Goal: Task Accomplishment & Management: Use online tool/utility

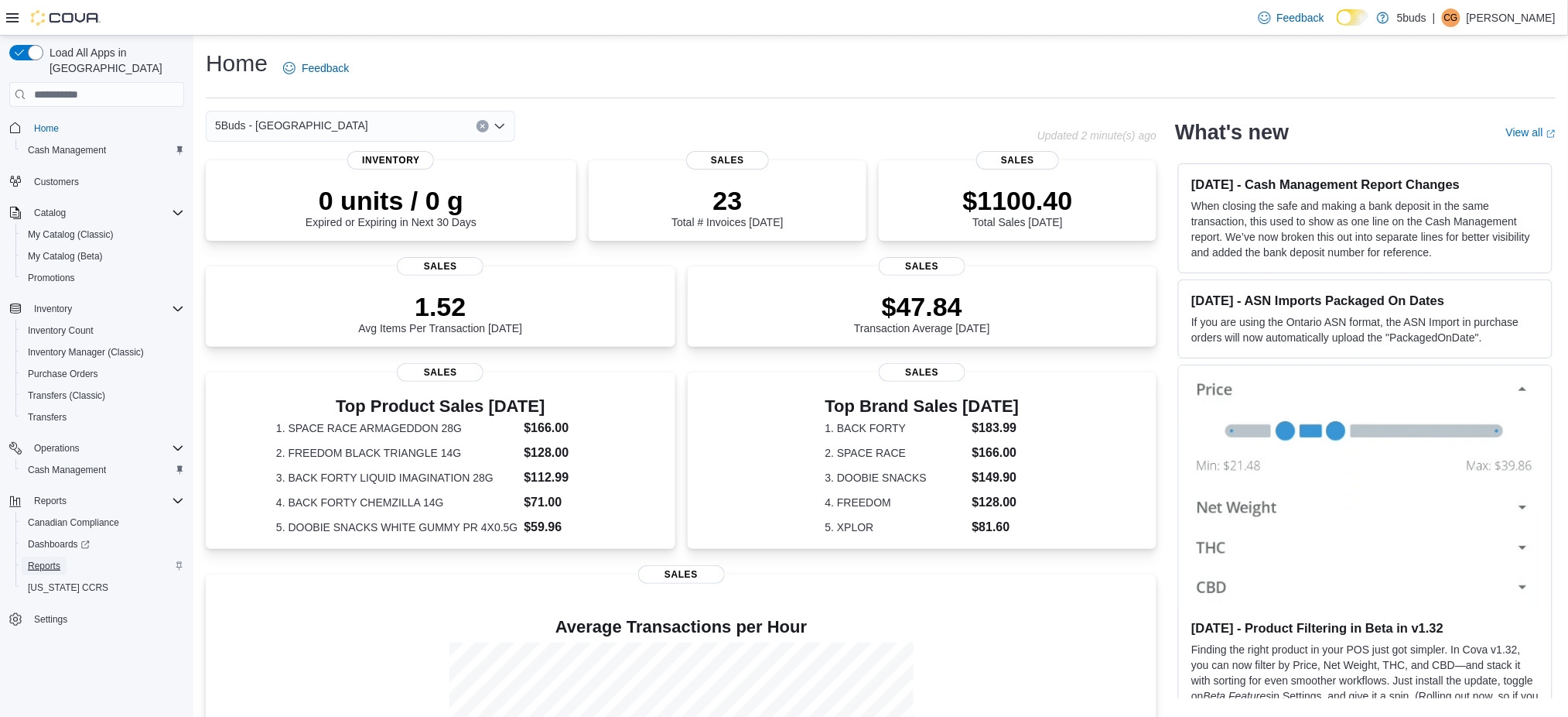
click at [29, 559] on span "Reports" at bounding box center [44, 565] width 33 height 12
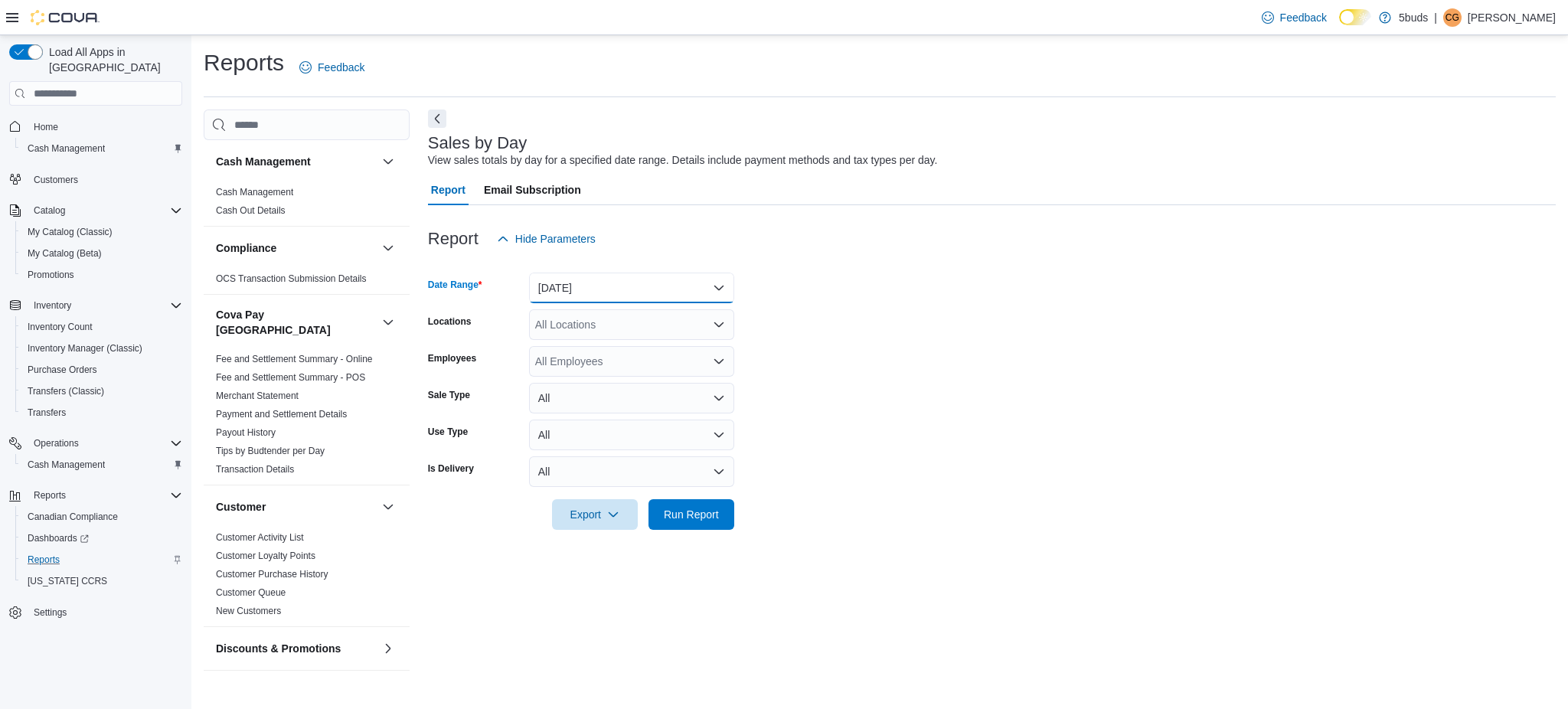
click at [616, 291] on button "[DATE]" at bounding box center [631, 288] width 205 height 31
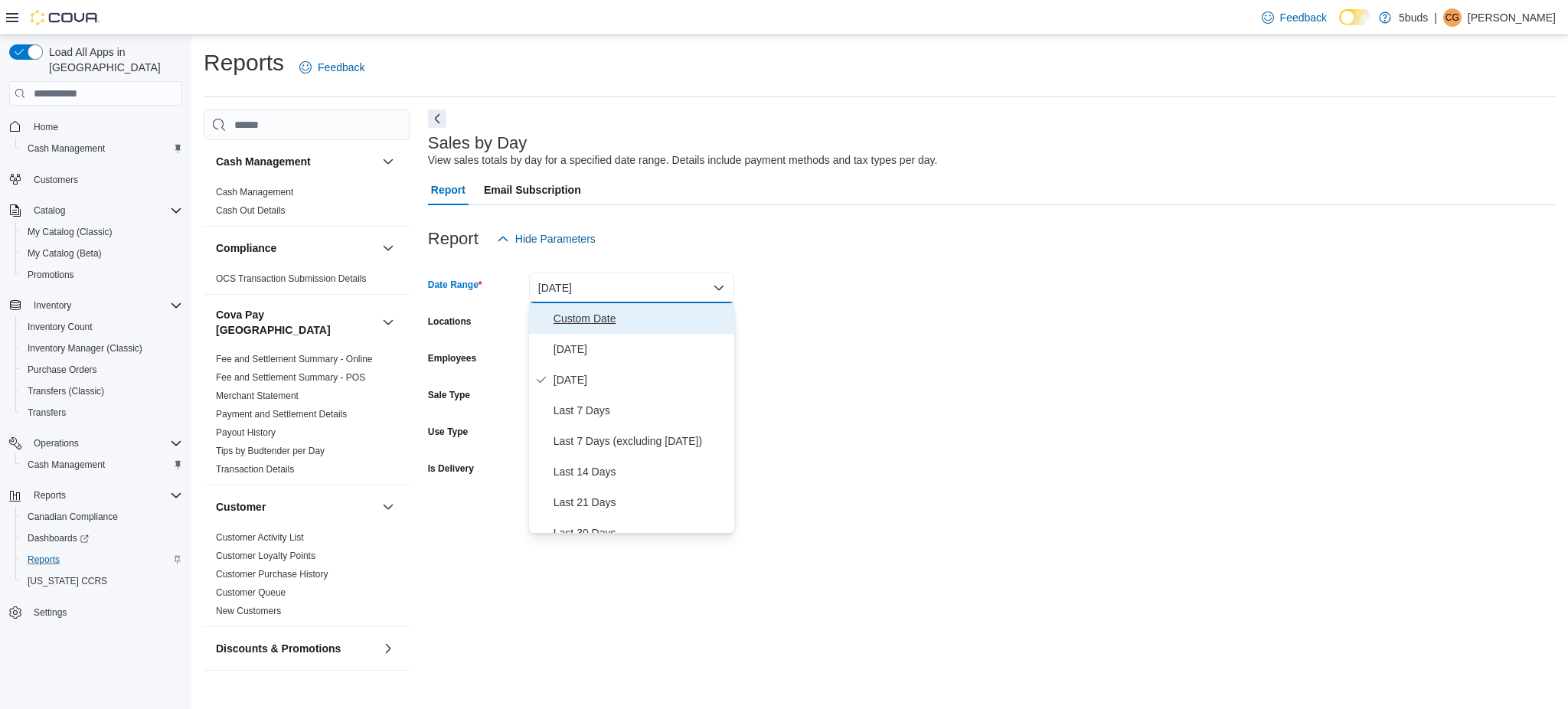
click at [601, 324] on span "Custom Date" at bounding box center [640, 318] width 174 height 19
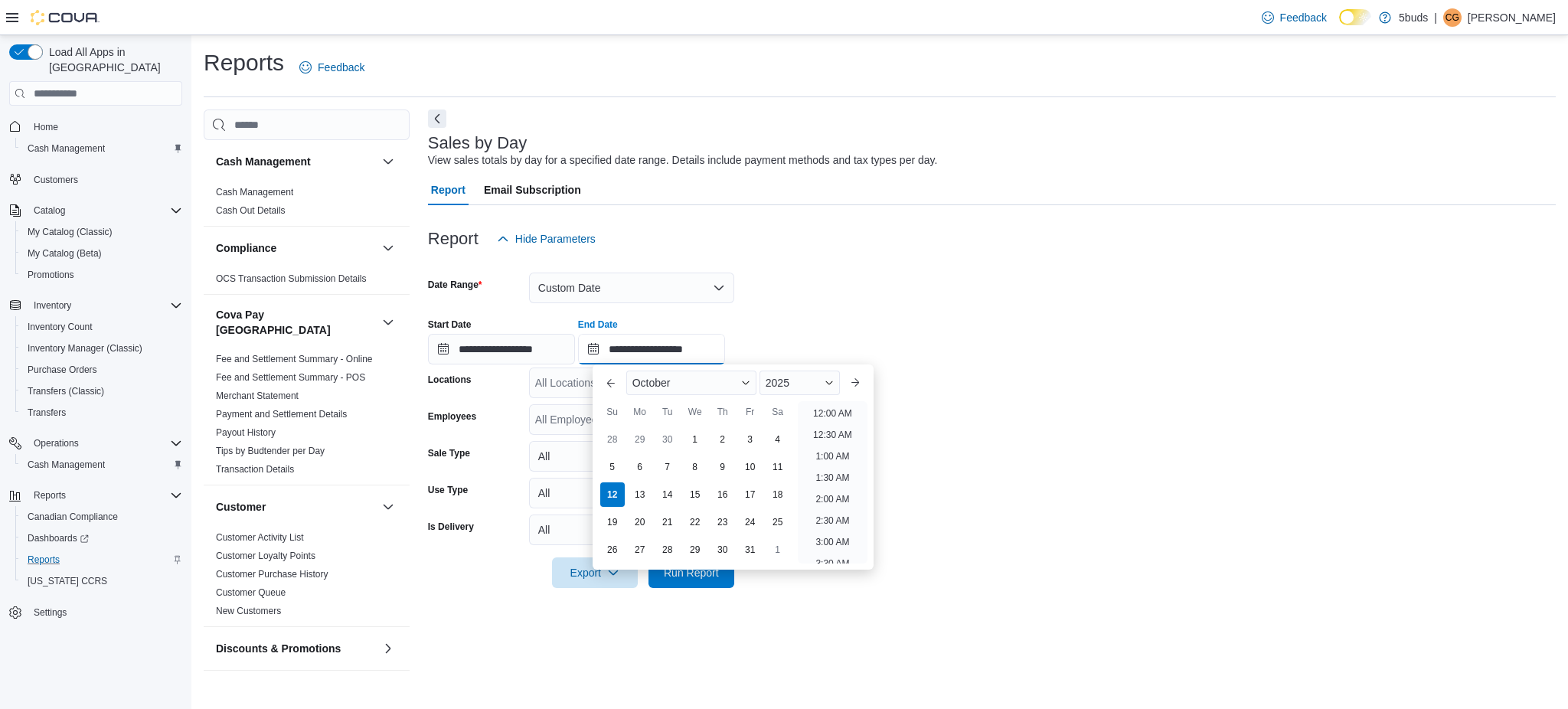
click at [684, 342] on input "**********" at bounding box center [651, 349] width 147 height 31
click at [824, 449] on li "2:00 PM" at bounding box center [833, 449] width 47 height 19
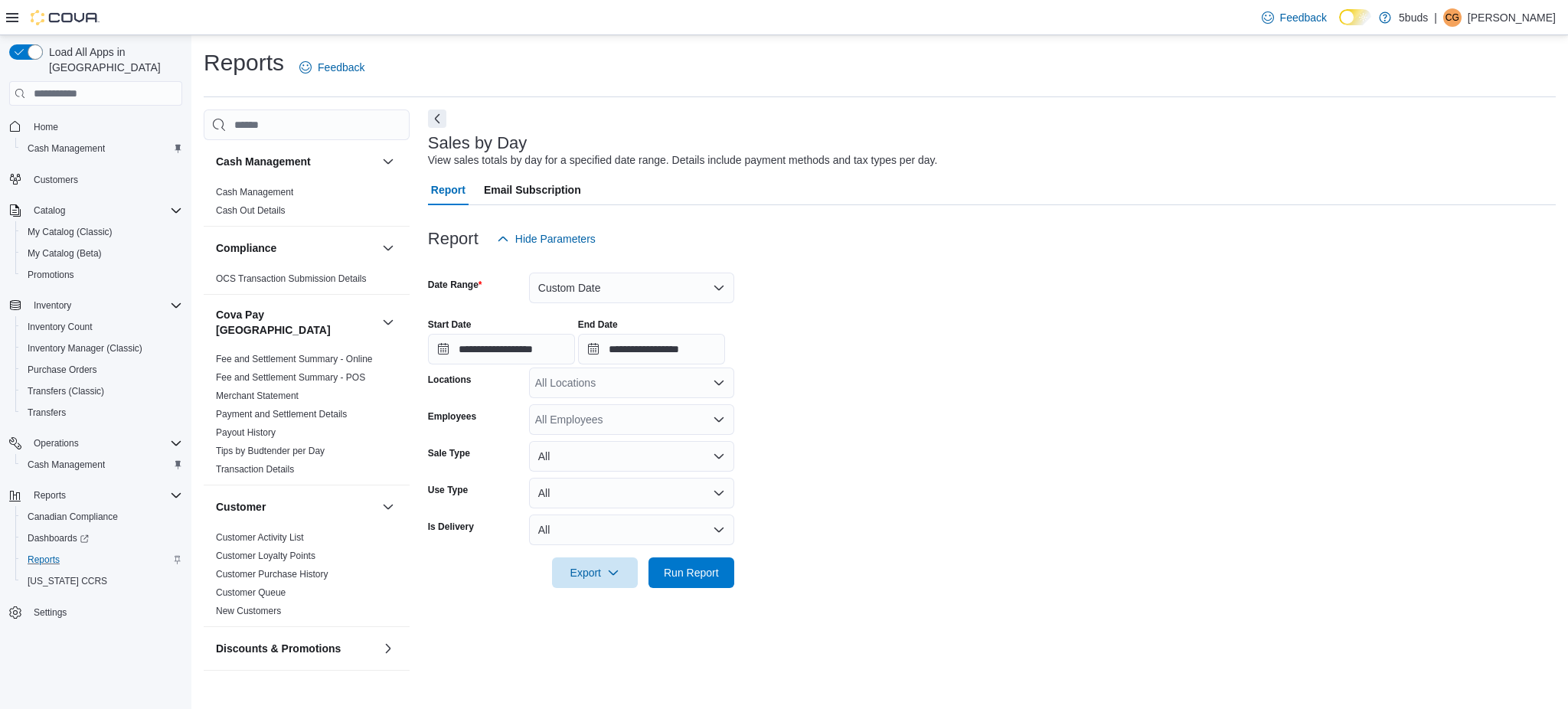
click at [602, 387] on div "All Locations" at bounding box center [631, 383] width 205 height 31
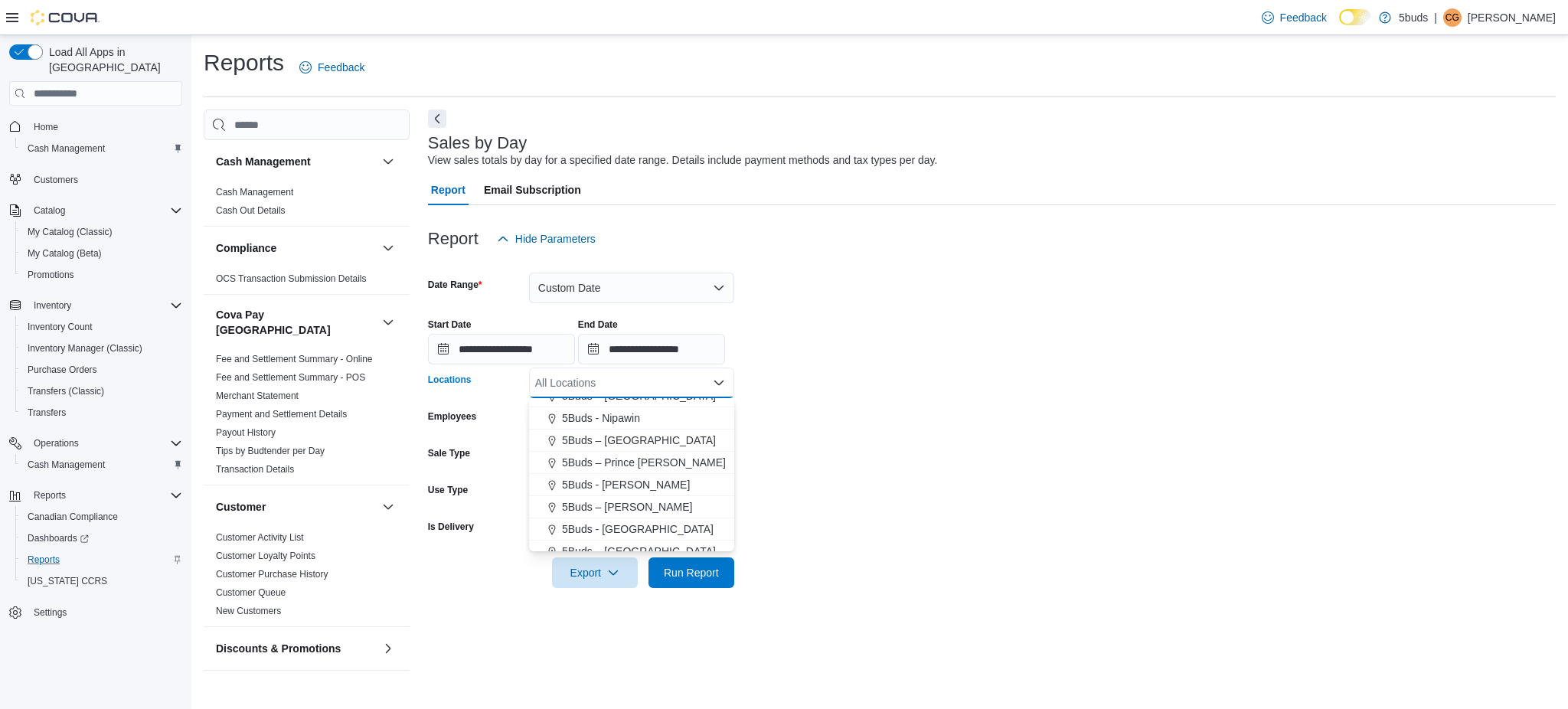
drag, startPoint x: 644, startPoint y: 525, endPoint x: 1000, endPoint y: 536, distance: 356.2
click at [645, 524] on div "5Buds - [GEOGRAPHIC_DATA]" at bounding box center [631, 529] width 187 height 15
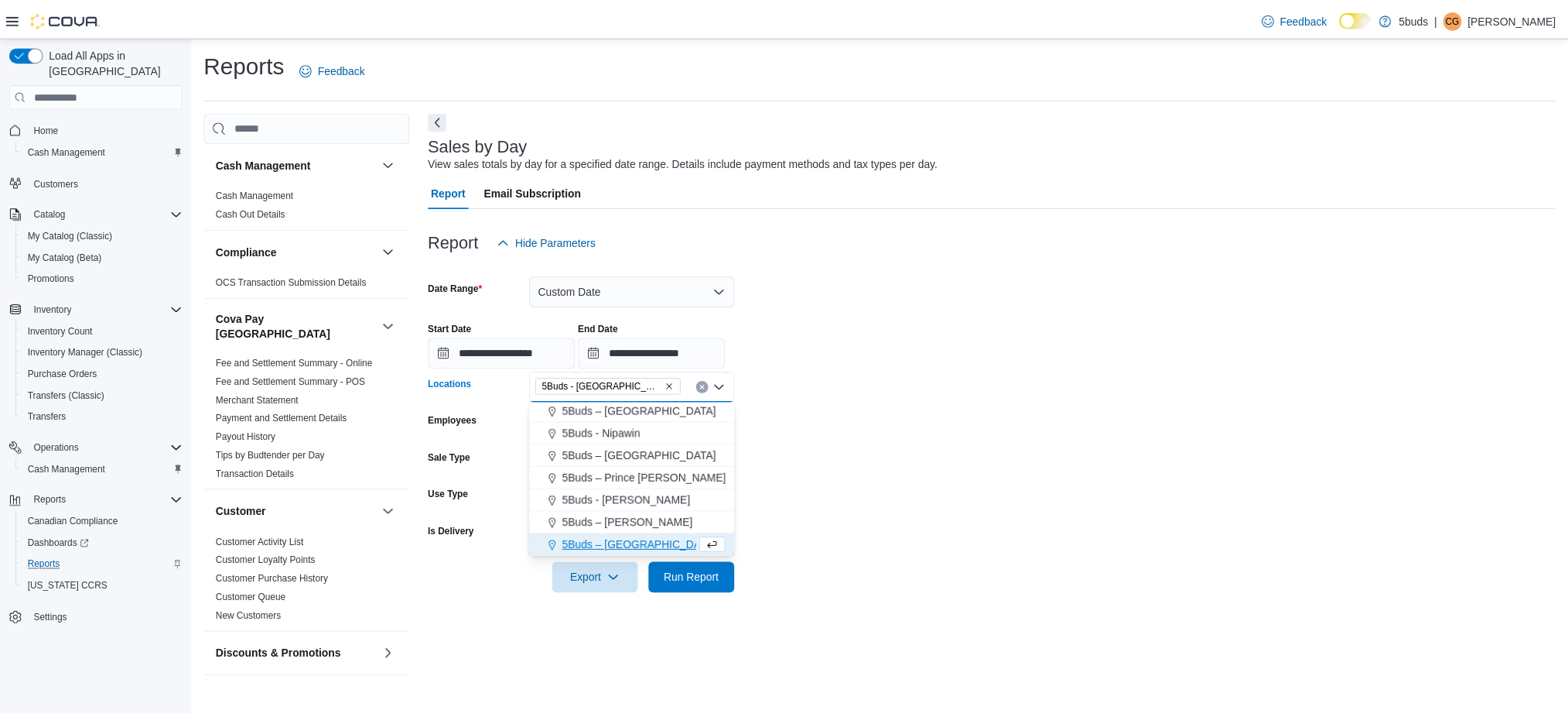
scroll to position [91, 0]
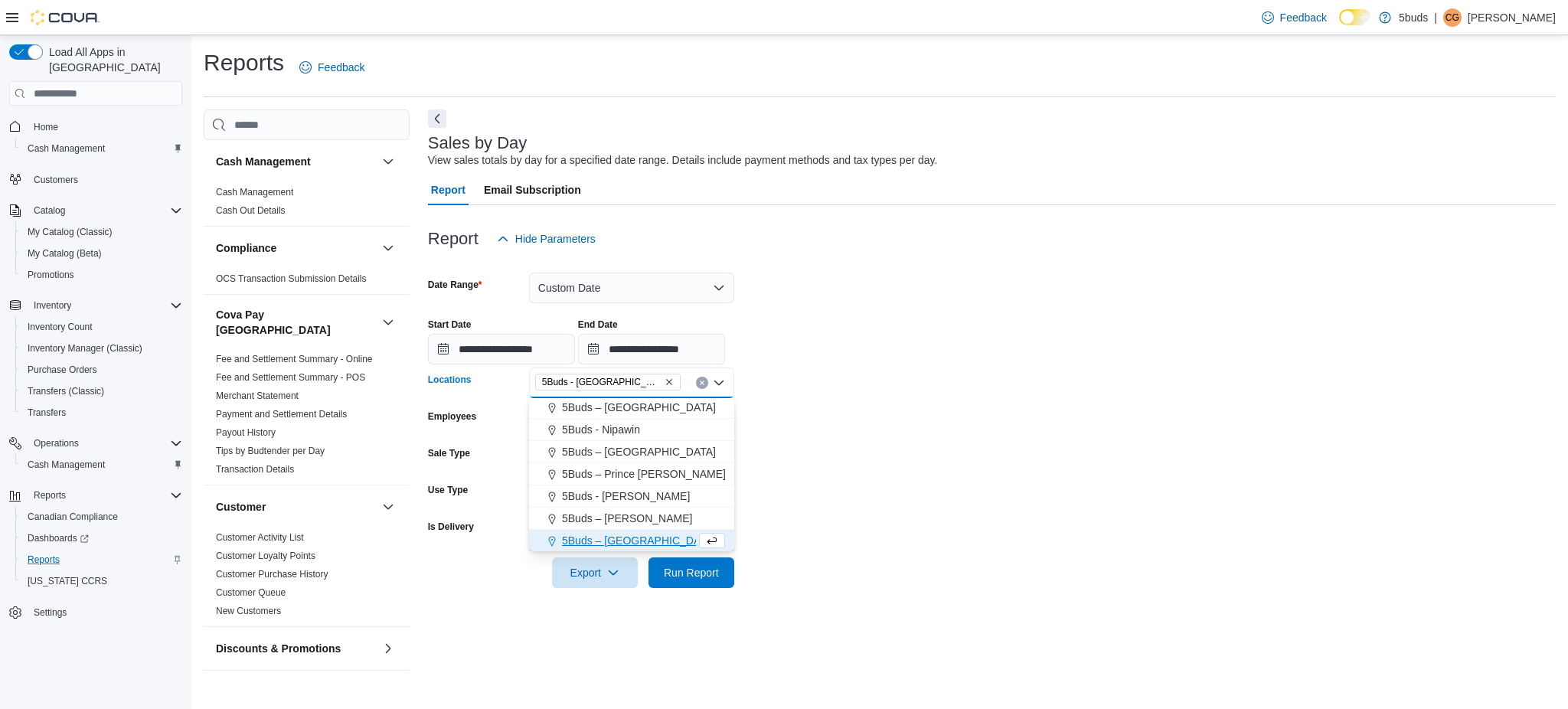
click at [1029, 545] on form "**********" at bounding box center [992, 420] width 1128 height 333
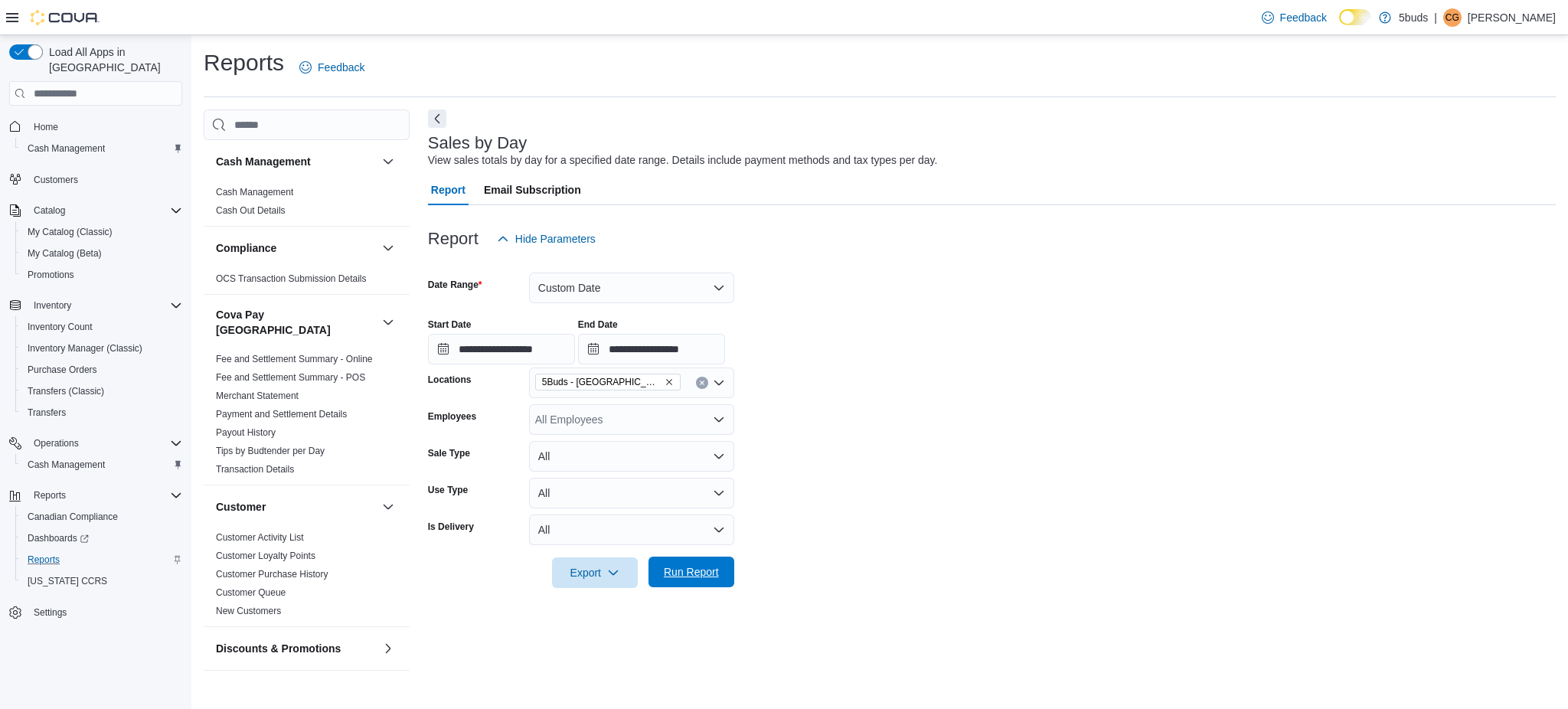
click at [722, 576] on span "Run Report" at bounding box center [691, 572] width 67 height 31
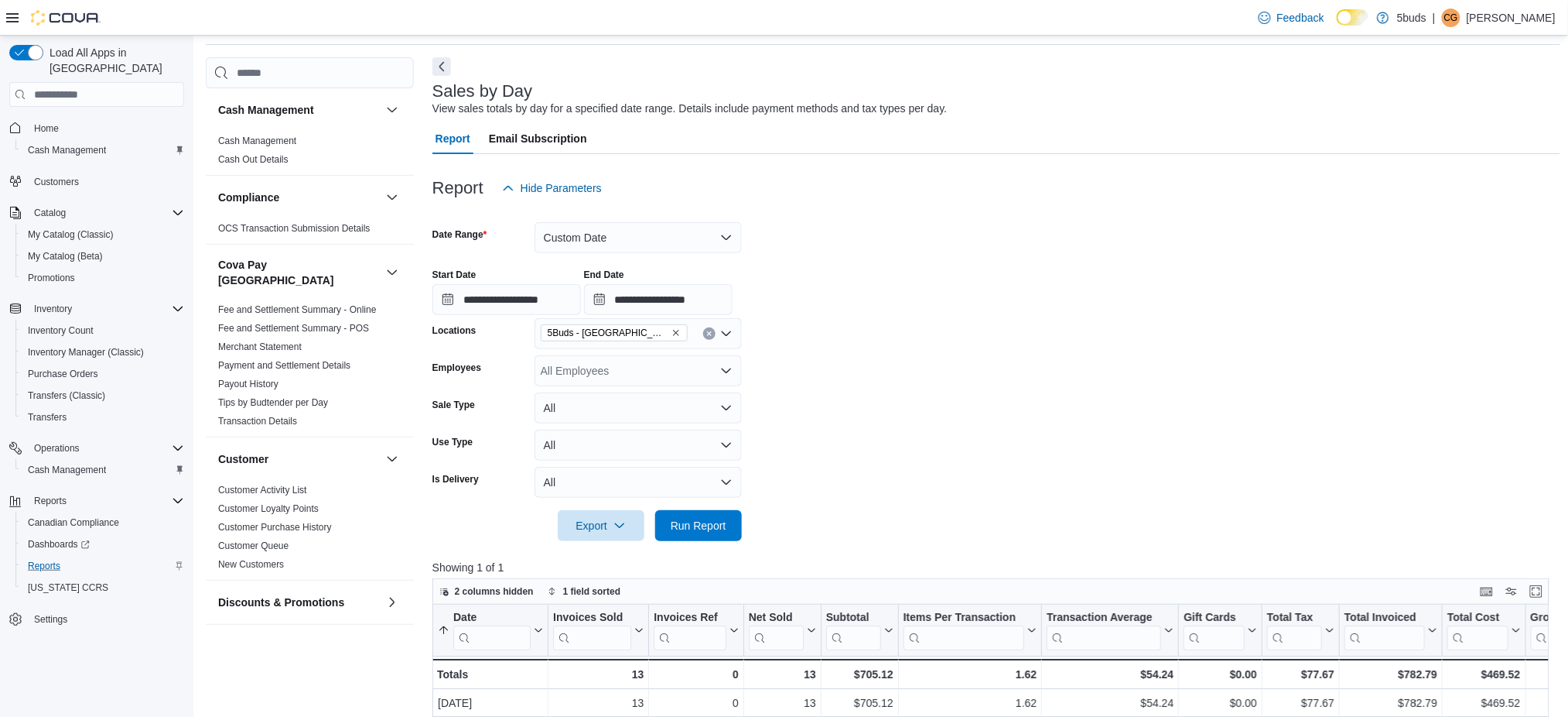
scroll to position [103, 0]
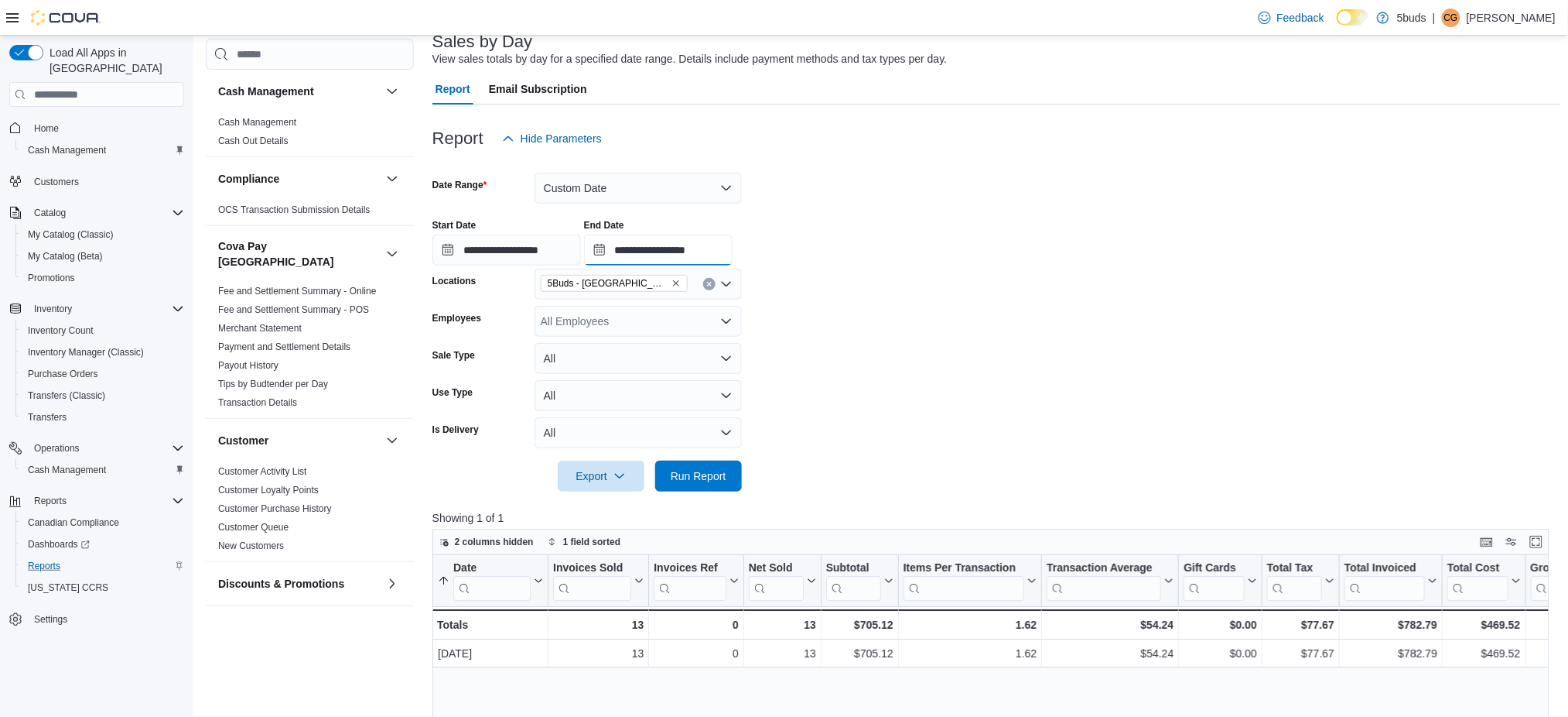
click at [691, 253] on input "**********" at bounding box center [658, 250] width 148 height 31
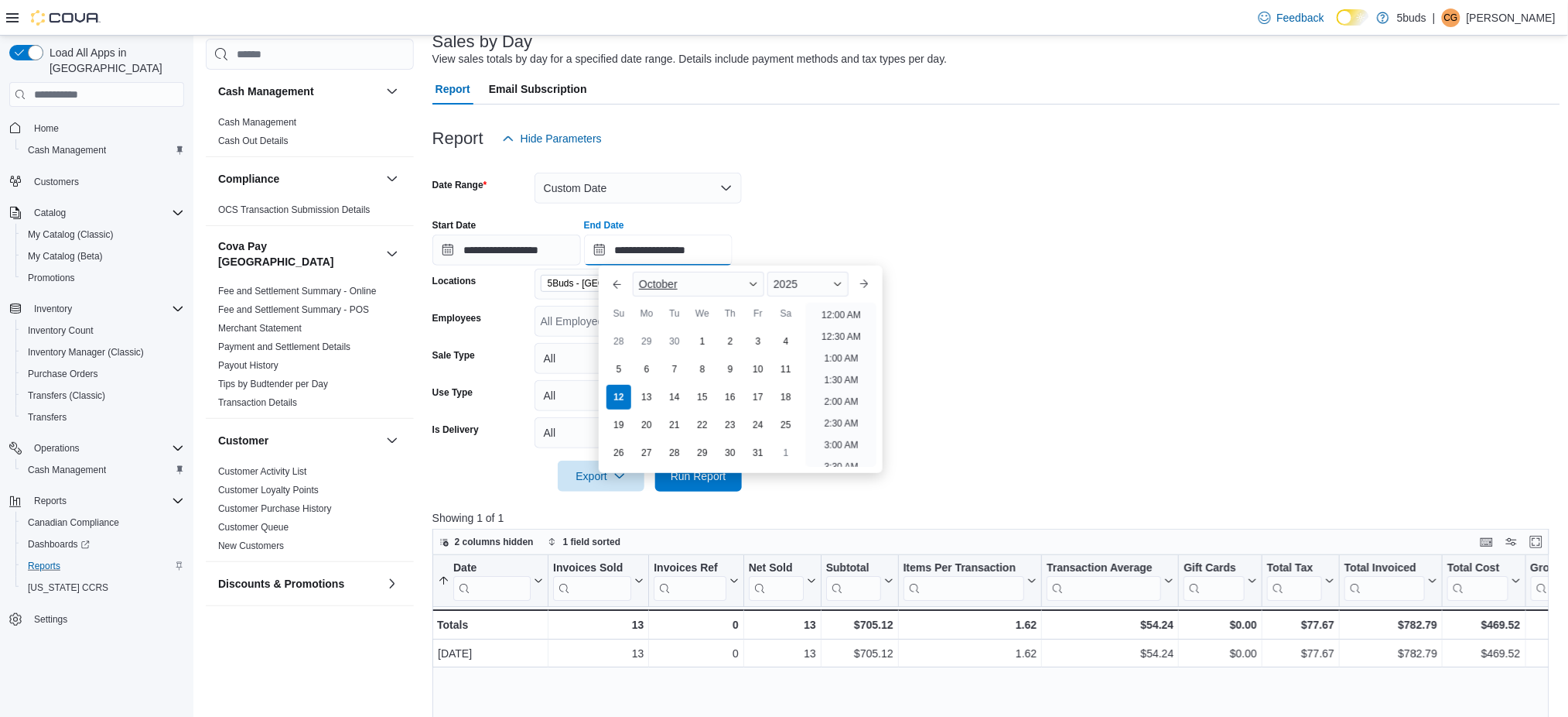
scroll to position [654, 0]
click at [847, 308] on li "3:00 PM" at bounding box center [841, 311] width 48 height 19
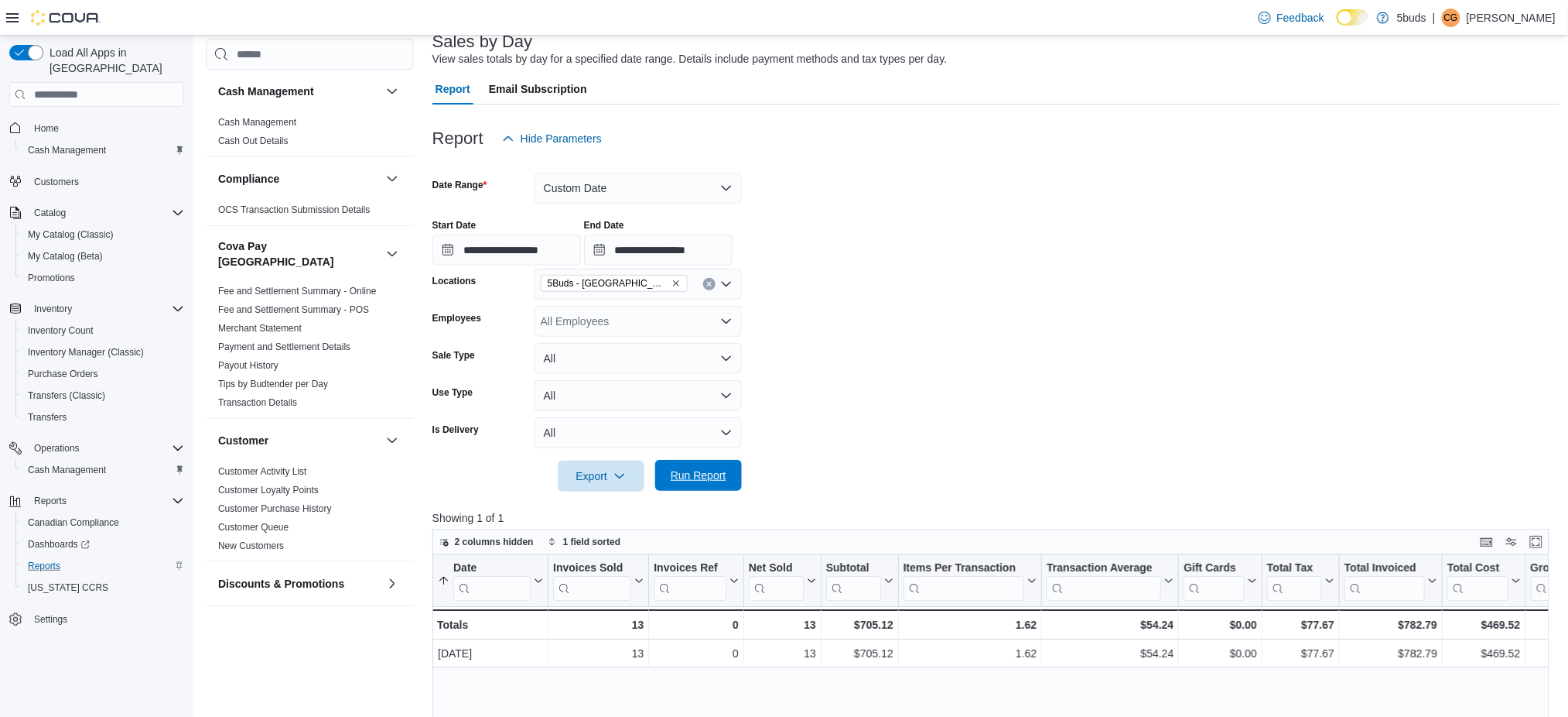
click at [713, 469] on span "Run Report" at bounding box center [699, 475] width 56 height 16
click at [709, 253] on input "**********" at bounding box center [658, 250] width 148 height 31
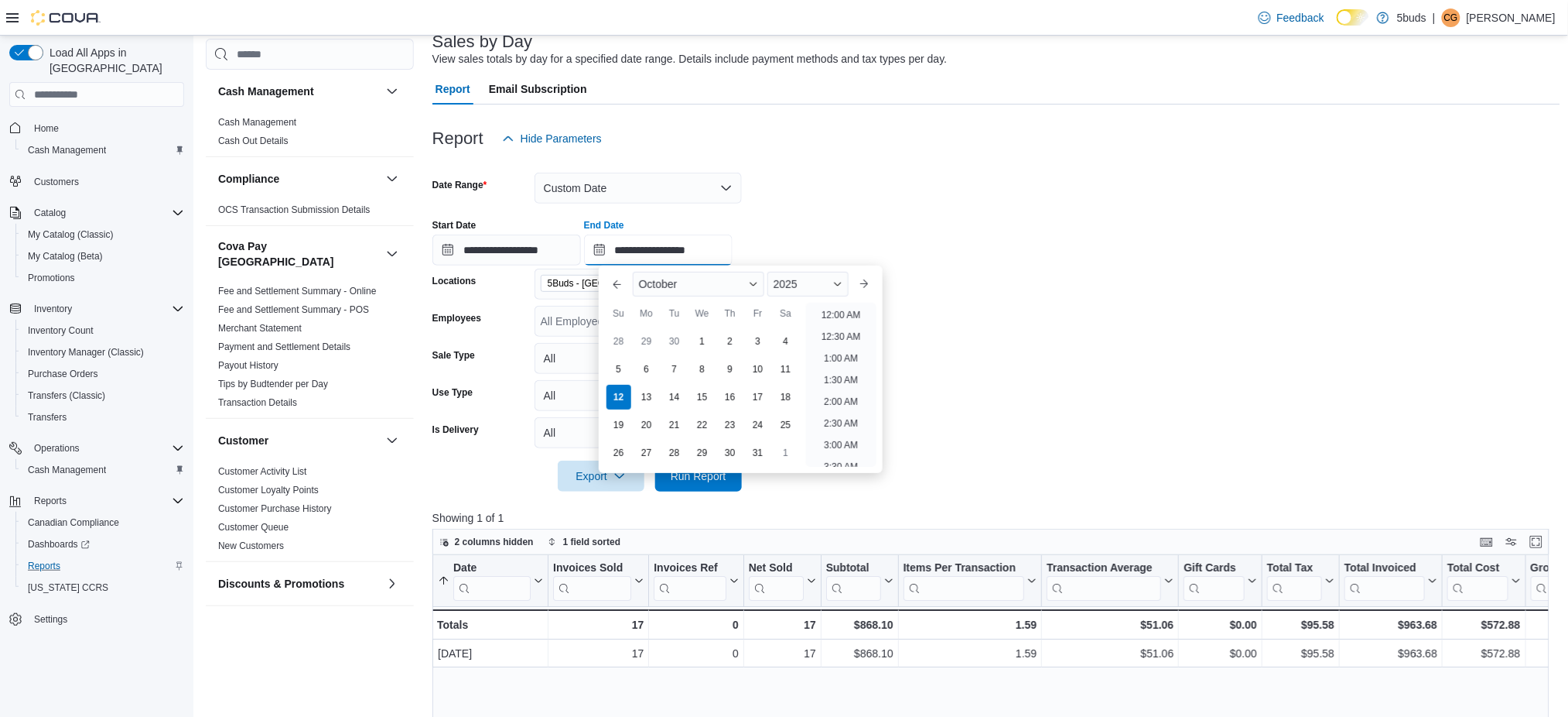
scroll to position [698, 0]
click at [848, 313] on li "4:00 PM" at bounding box center [841, 310] width 48 height 19
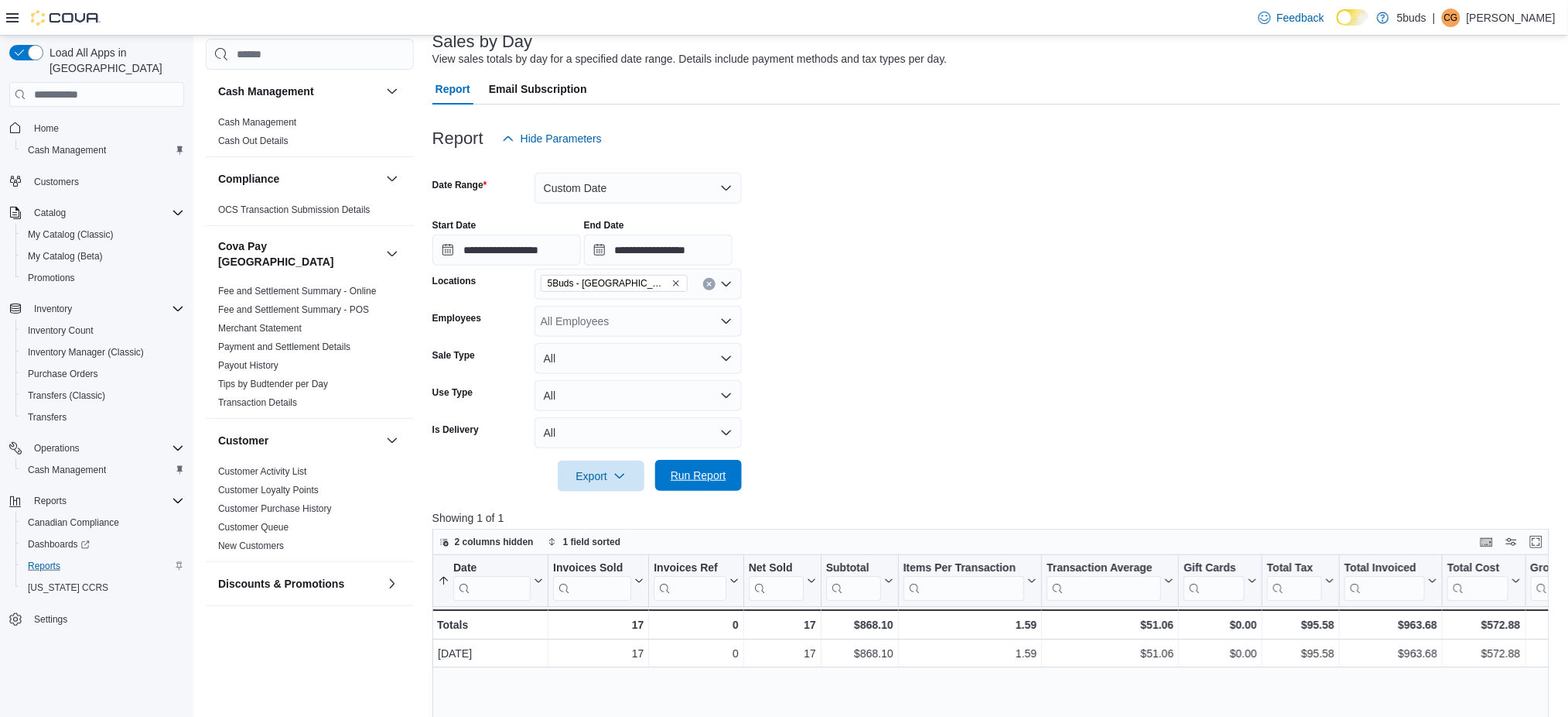
click at [709, 464] on span "Run Report" at bounding box center [698, 475] width 68 height 31
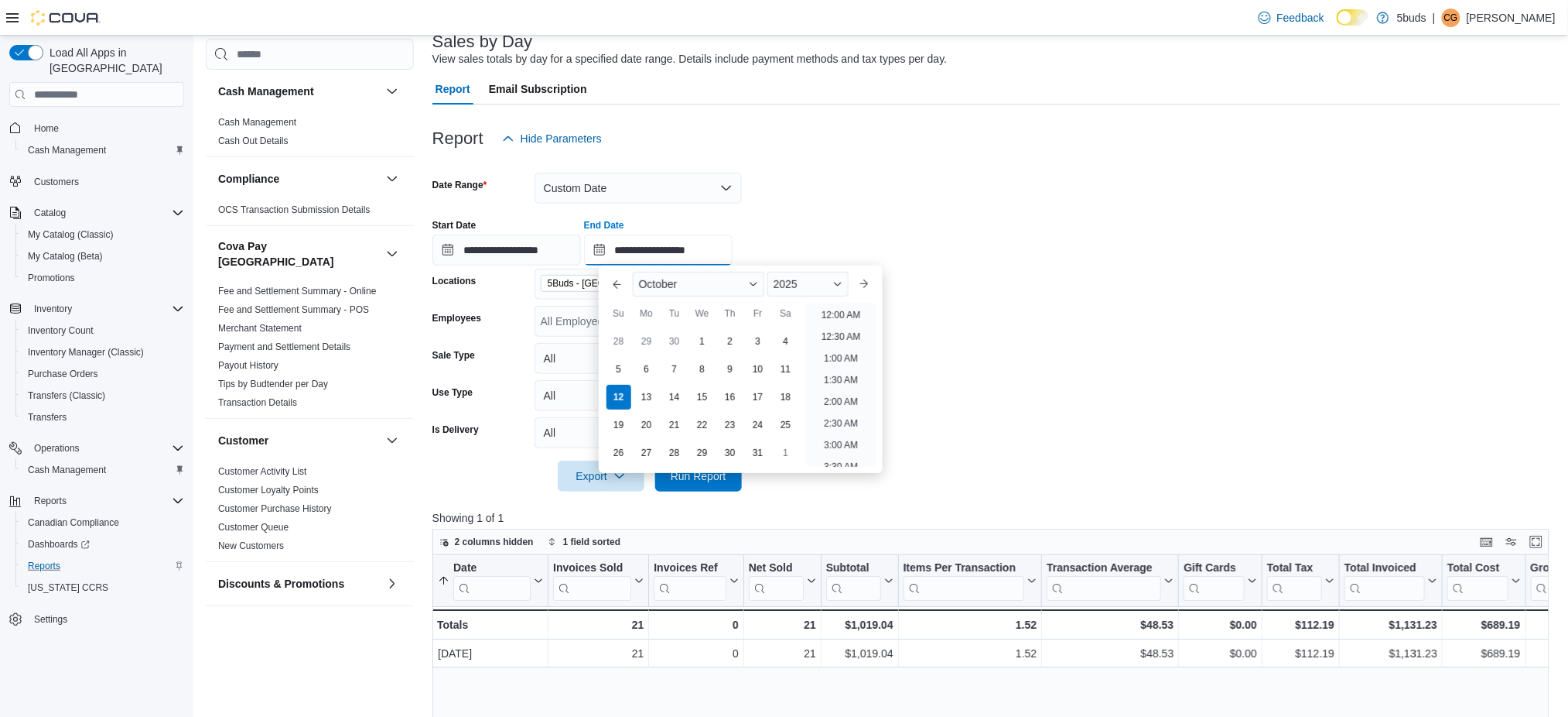
click at [732, 254] on input "**********" at bounding box center [658, 250] width 148 height 31
click at [839, 308] on li "5:00 PM" at bounding box center [841, 311] width 48 height 19
type input "**********"
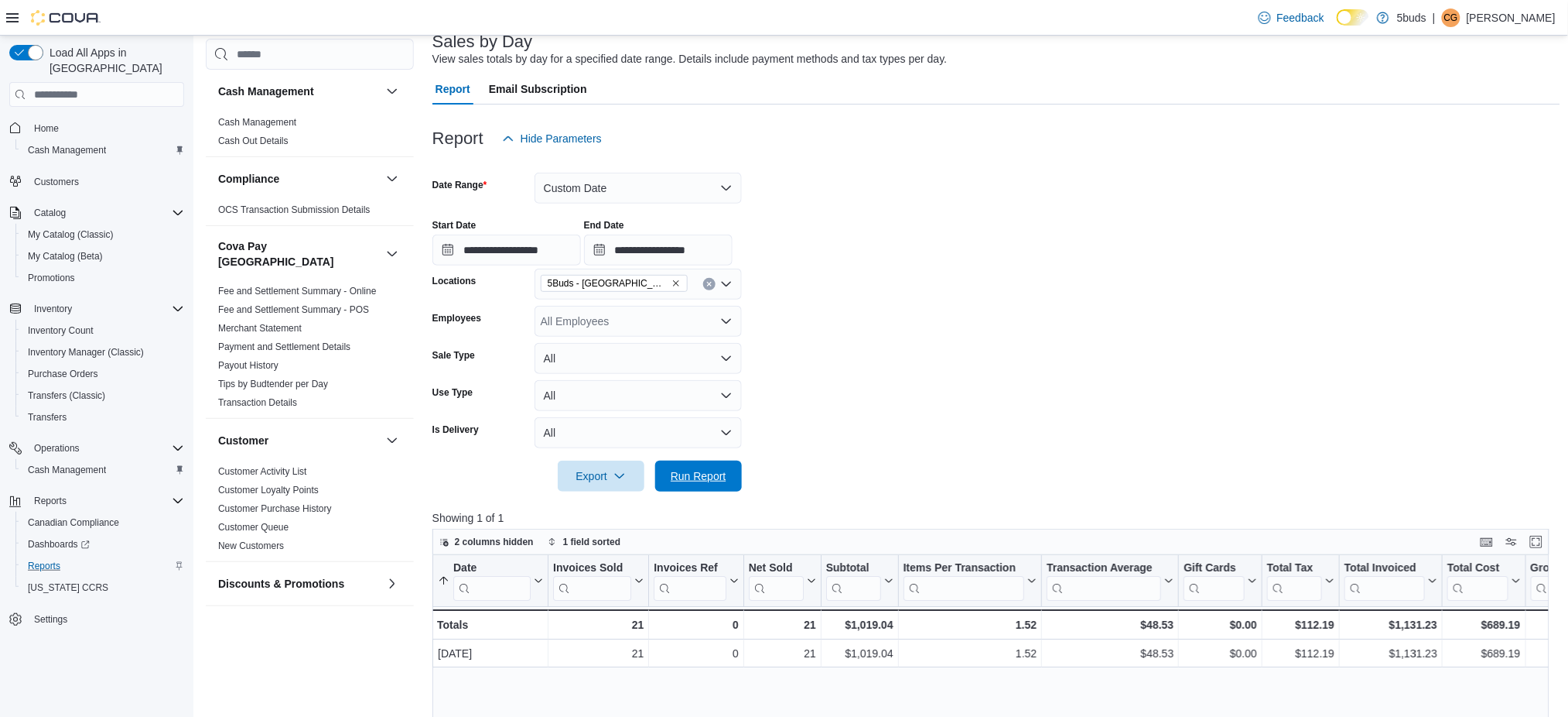
click at [732, 482] on span "Run Report" at bounding box center [698, 476] width 68 height 31
click at [64, 119] on link "Home" at bounding box center [46, 128] width 37 height 19
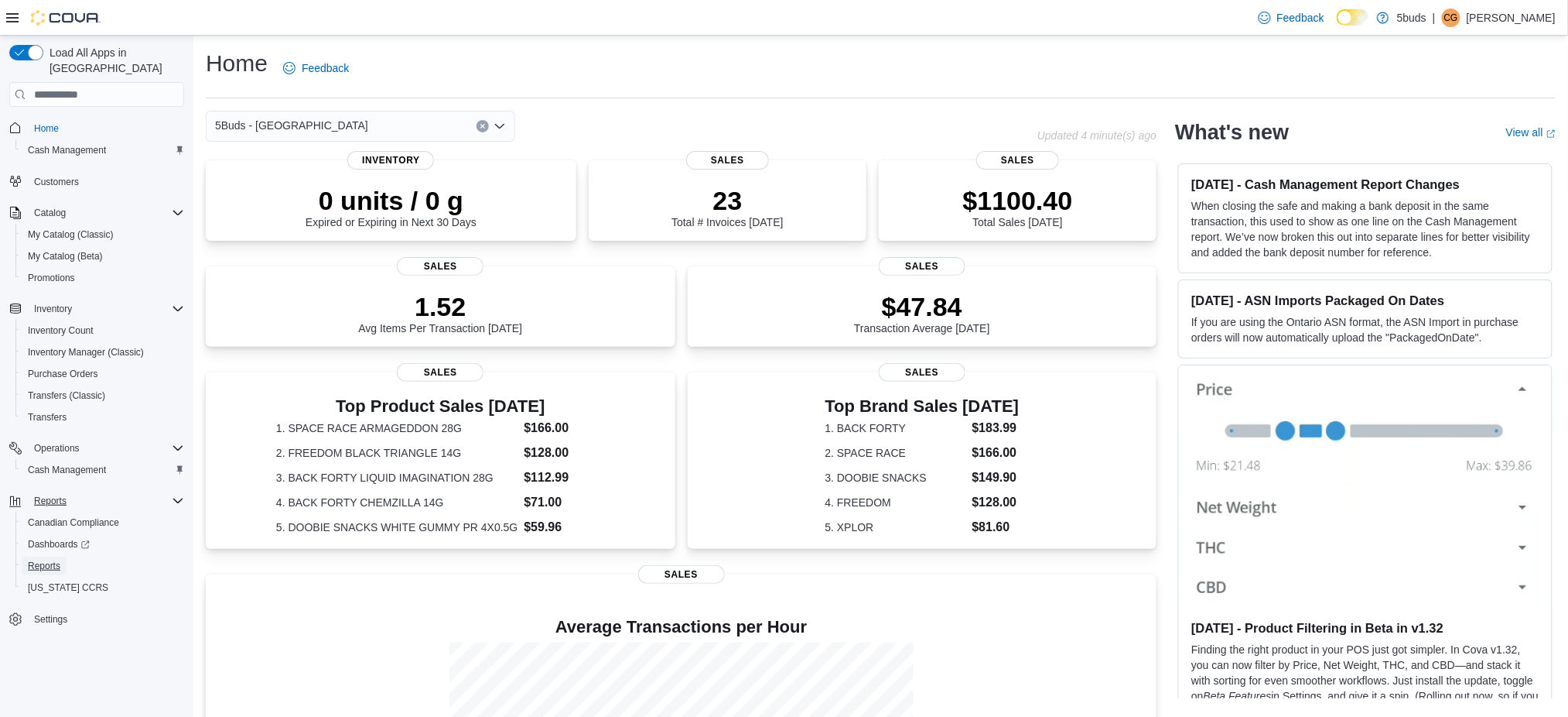
drag, startPoint x: 59, startPoint y: 546, endPoint x: 157, endPoint y: 492, distance: 111.9
click at [59, 559] on span "Reports" at bounding box center [44, 565] width 33 height 12
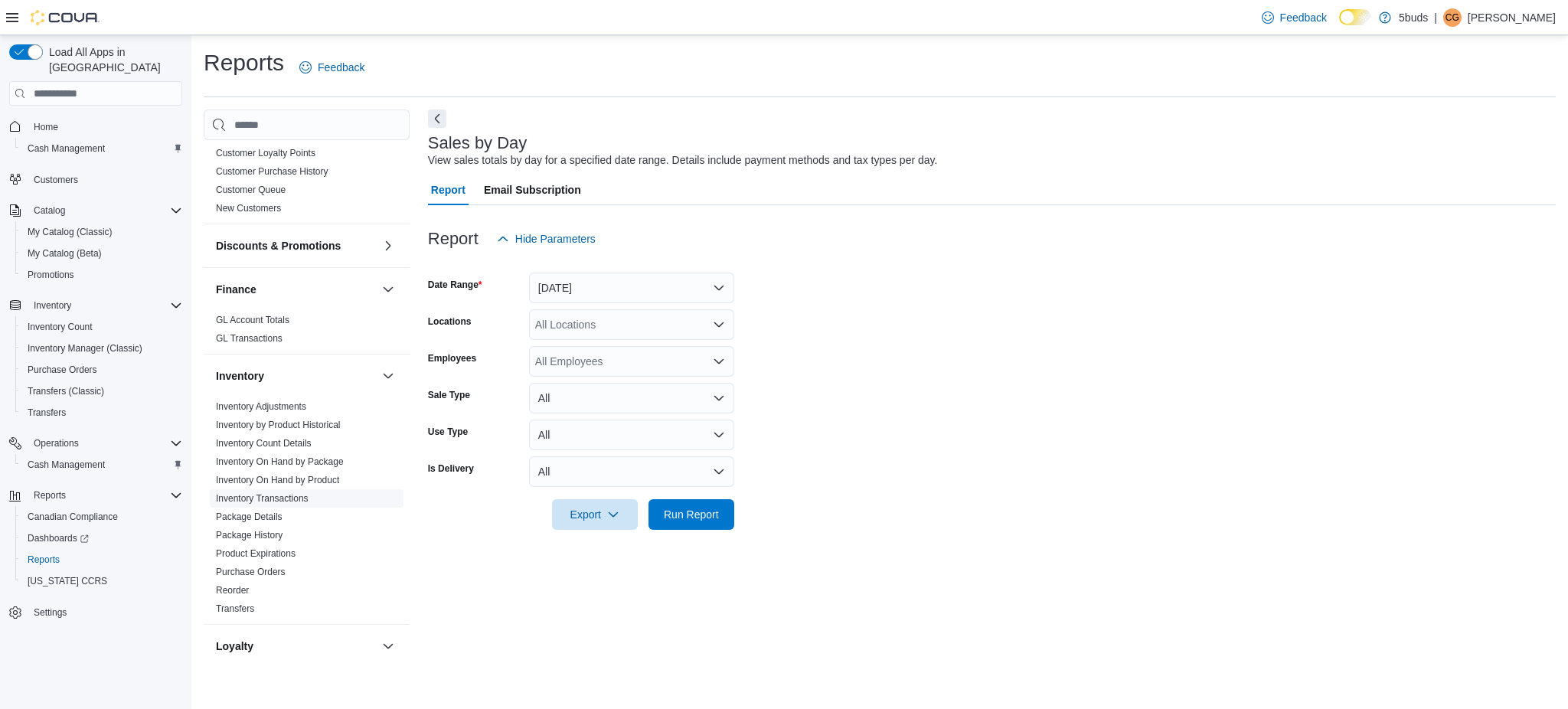
scroll to position [408, 0]
click at [292, 469] on link "Inventory On Hand by Product" at bounding box center [278, 474] width 123 height 11
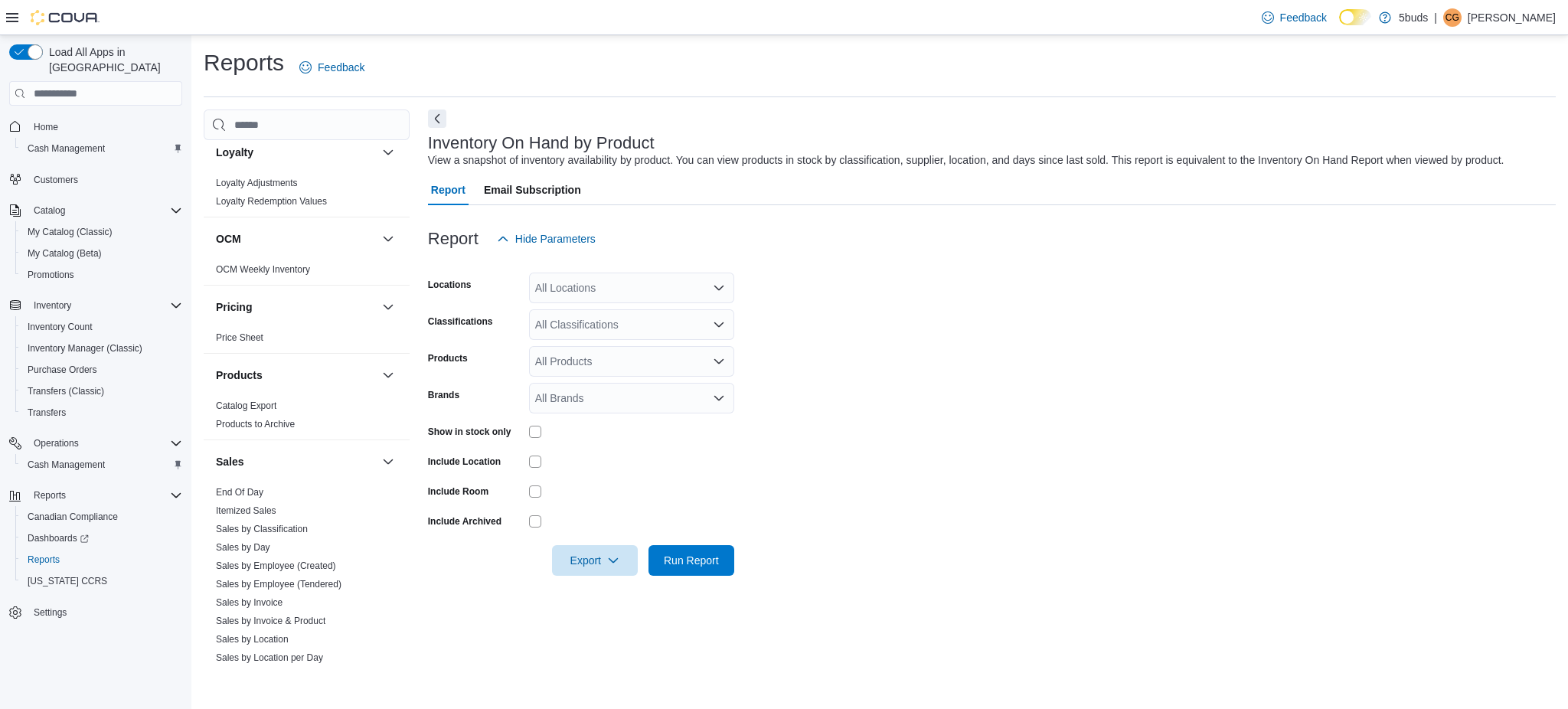
scroll to position [918, 0]
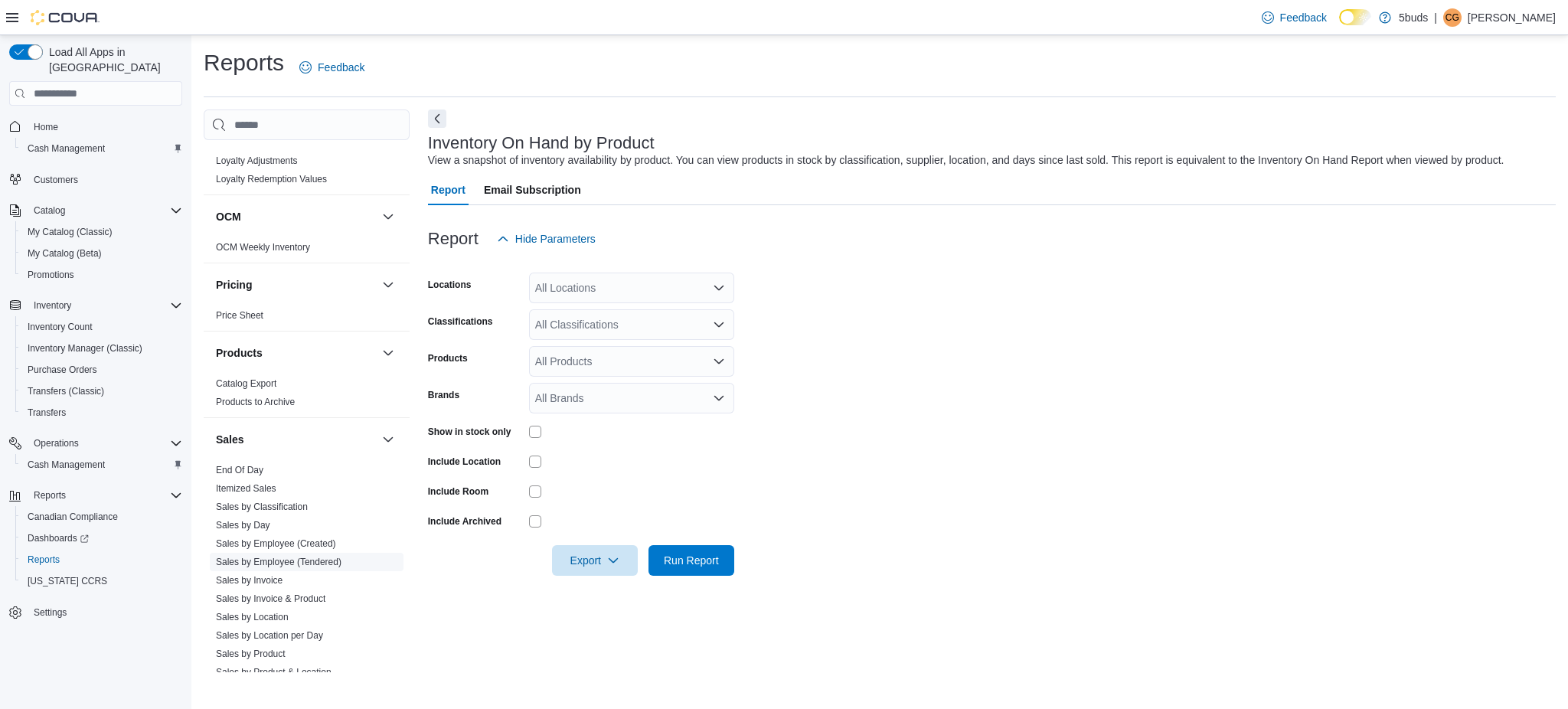
click at [334, 556] on link "Sales by Employee (Tendered)" at bounding box center [278, 561] width 126 height 11
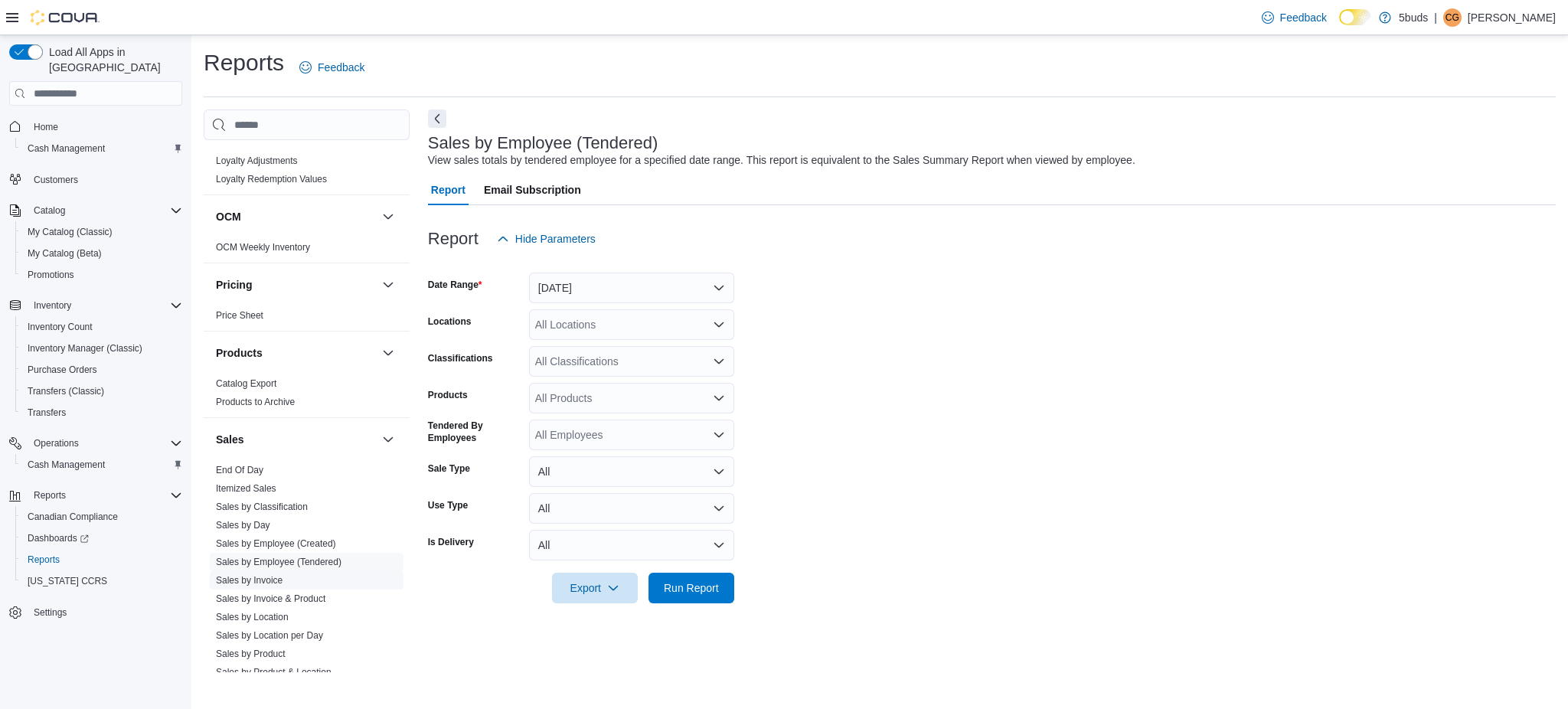
scroll to position [1021, 0]
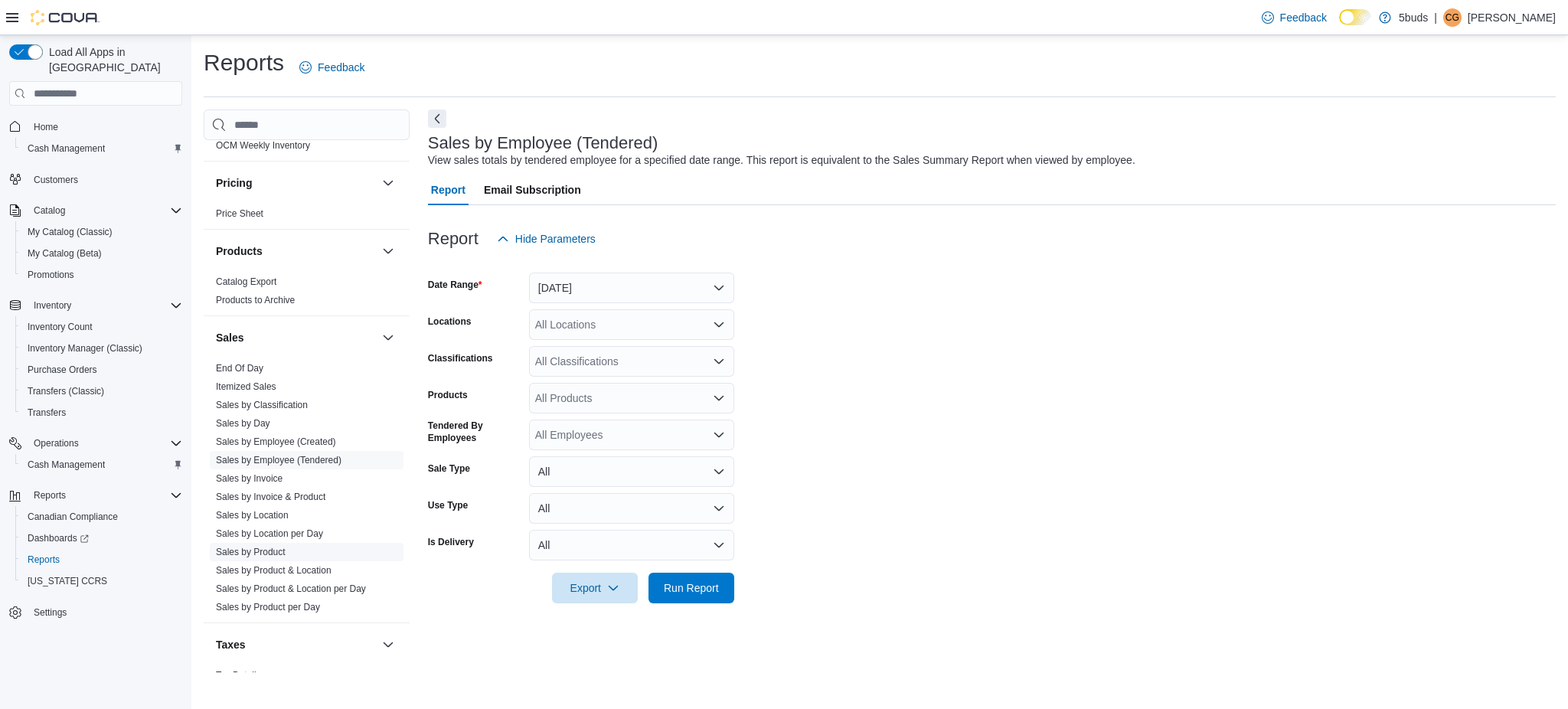
click at [295, 543] on span "Sales by Product" at bounding box center [307, 552] width 194 height 19
click at [269, 547] on link "Sales by Product" at bounding box center [251, 552] width 70 height 11
click at [590, 330] on div "All Locations" at bounding box center [631, 324] width 205 height 31
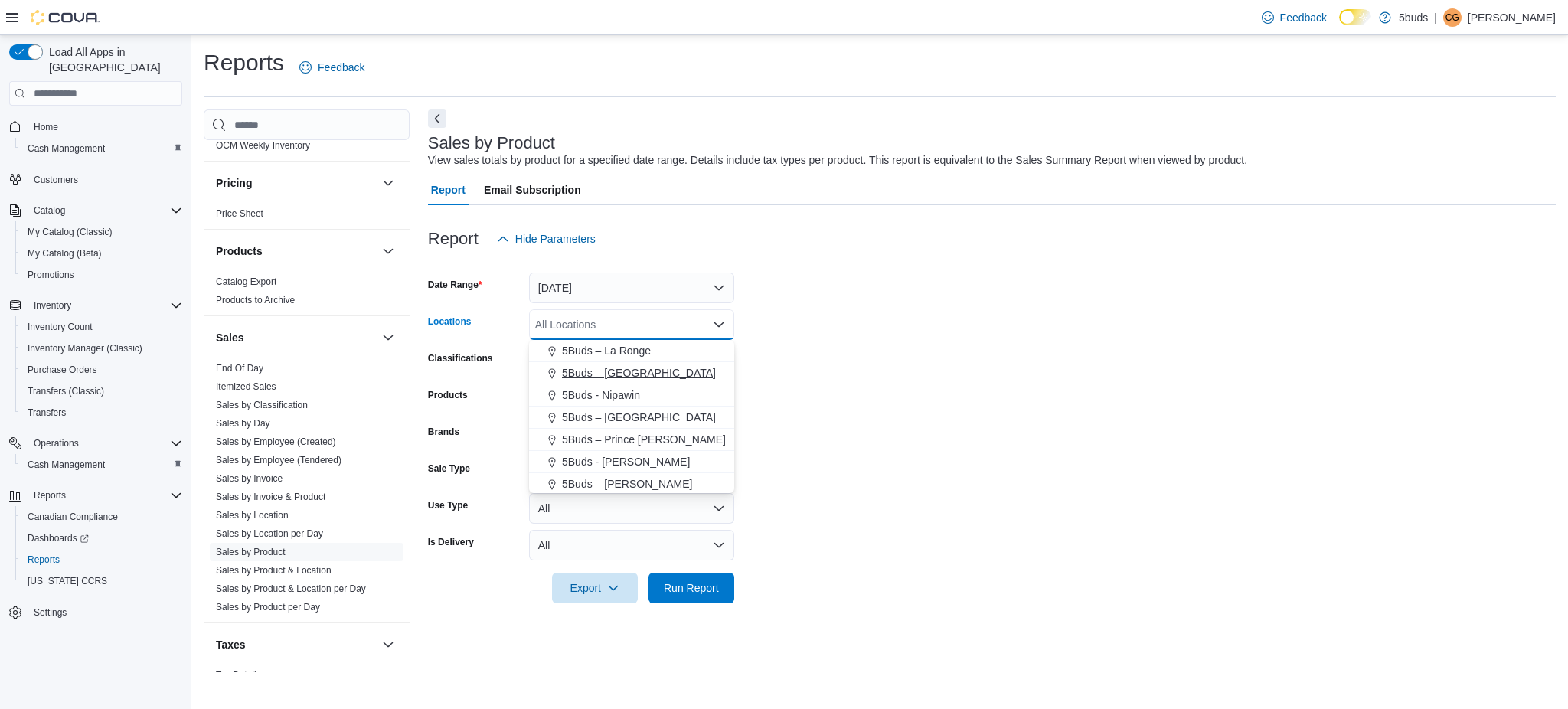
scroll to position [101, 0]
drag, startPoint x: 622, startPoint y: 468, endPoint x: 1061, endPoint y: 387, distance: 446.4
click at [627, 466] on span "5Buds - [GEOGRAPHIC_DATA]" at bounding box center [638, 471] width 152 height 15
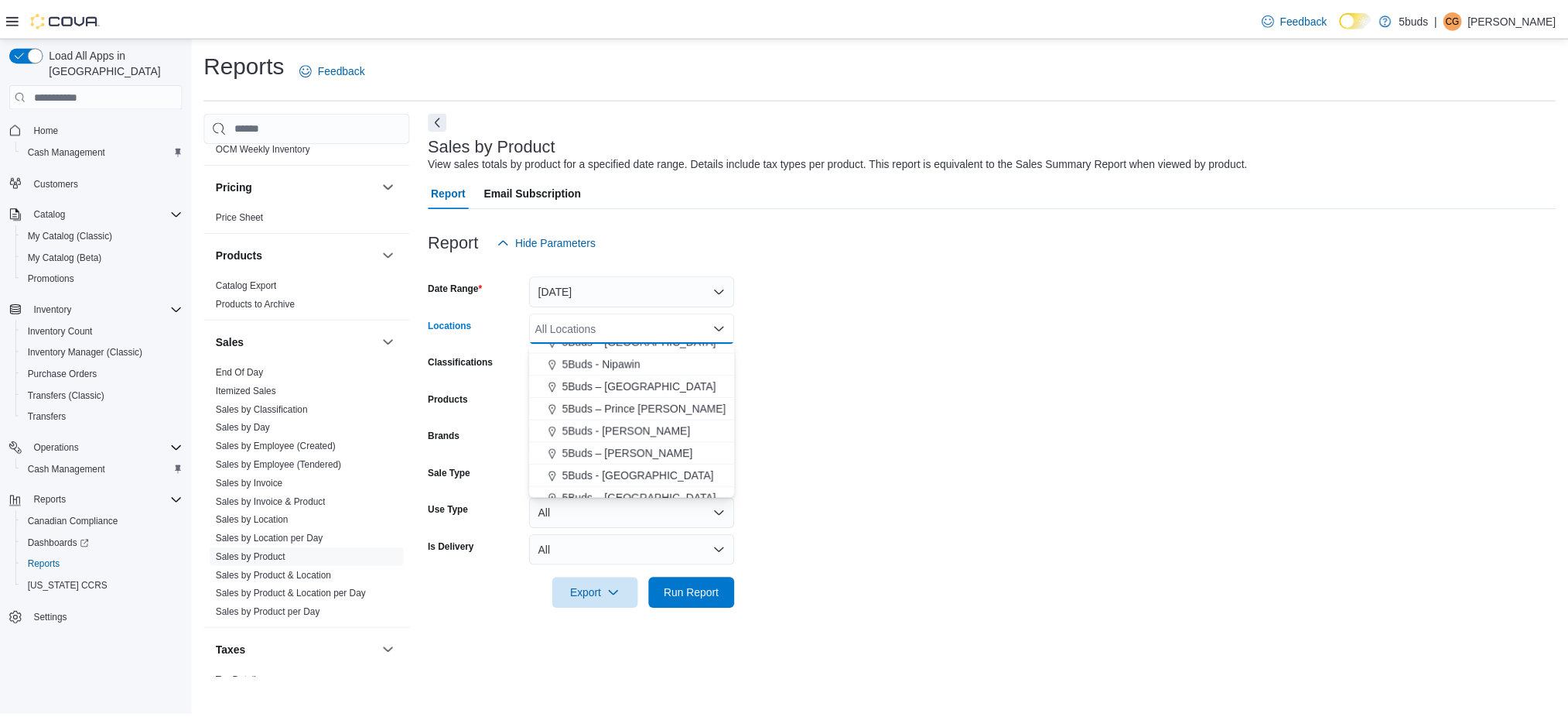
scroll to position [91, 0]
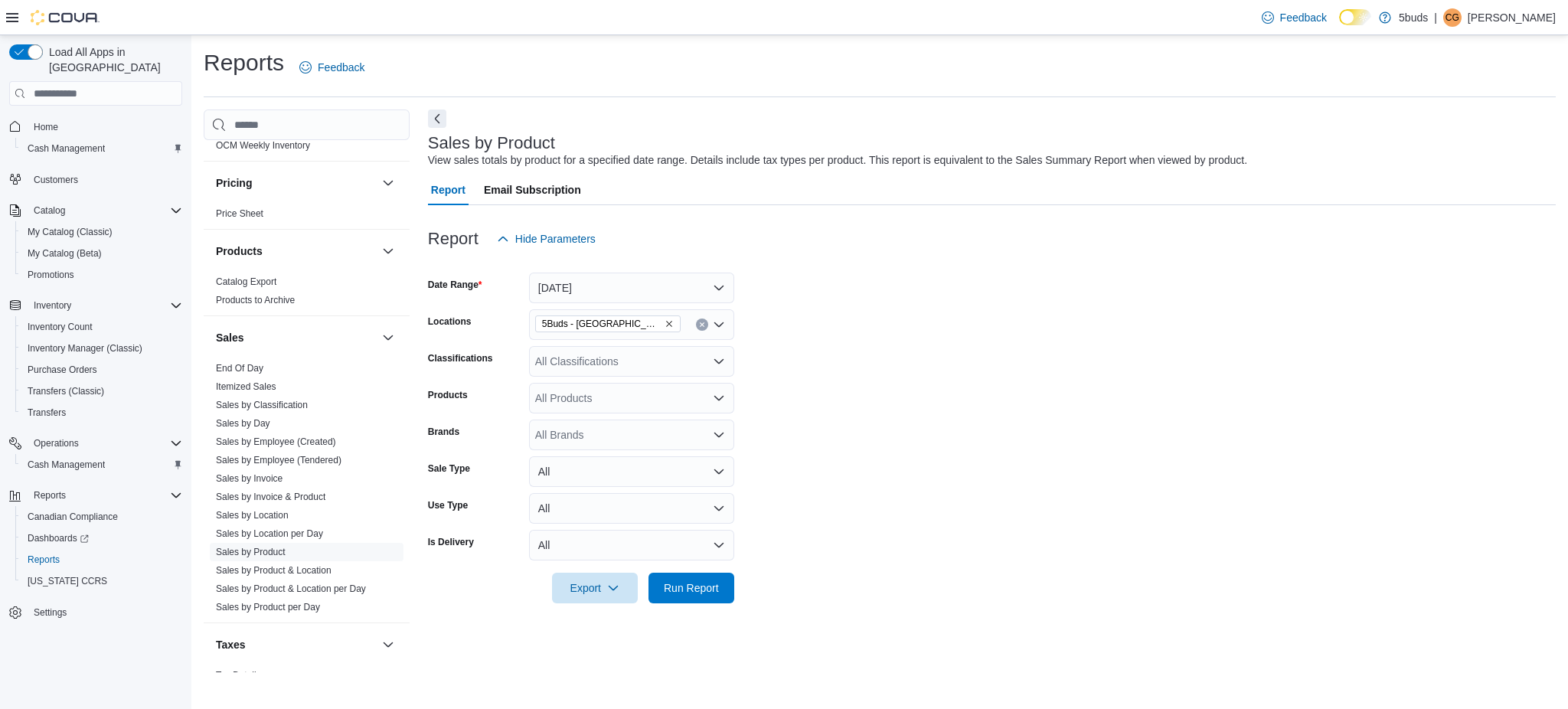
drag, startPoint x: 1083, startPoint y: 384, endPoint x: 1044, endPoint y: 368, distance: 42.2
click at [1044, 368] on form "Date Range [DATE] Locations 5Buds - Weyburn Classifications All Classifications…" at bounding box center [992, 428] width 1128 height 349
click at [680, 286] on button "[DATE]" at bounding box center [631, 288] width 205 height 31
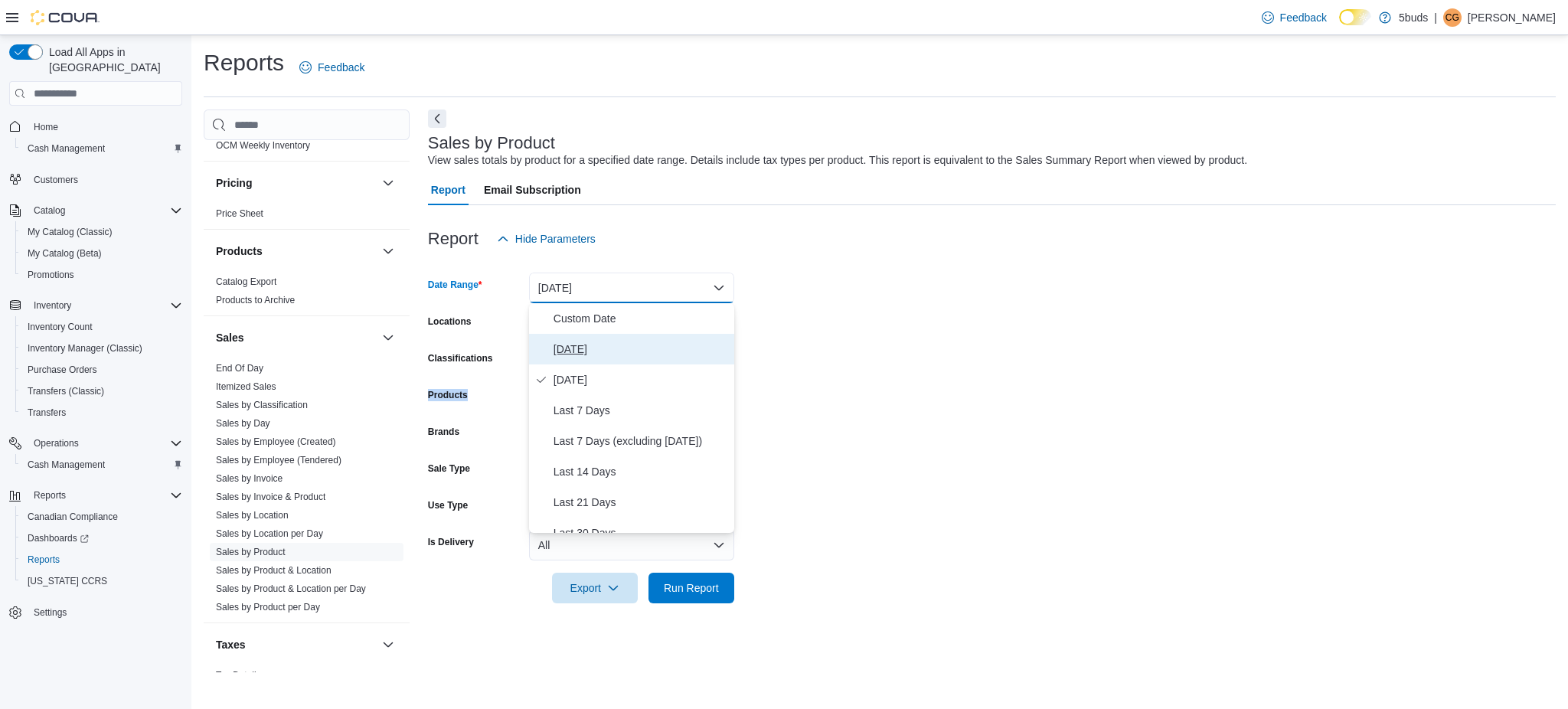
click at [586, 342] on span "[DATE]" at bounding box center [640, 349] width 174 height 19
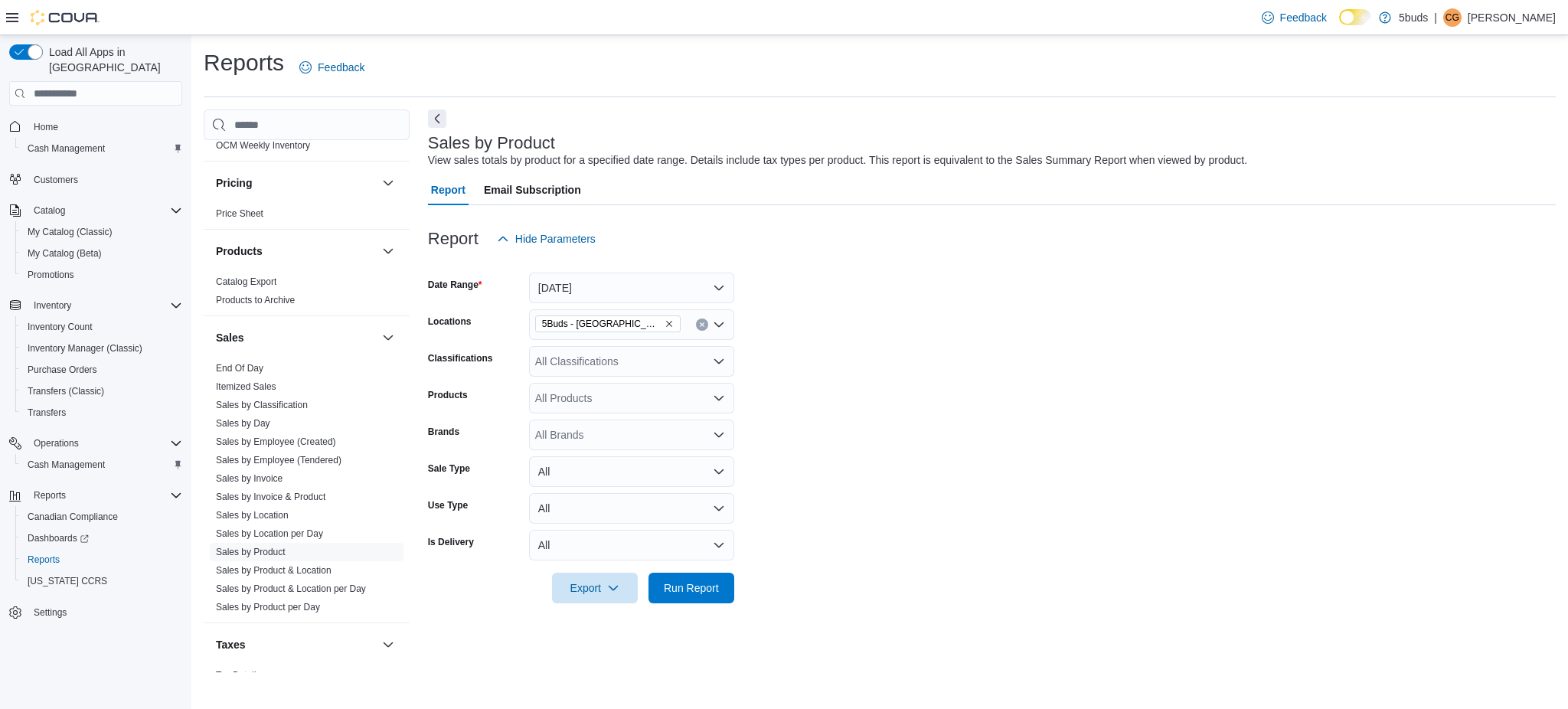
click at [888, 316] on form "Date Range [DATE] Locations 5Buds - Weyburn Classifications All Classifications…" at bounding box center [992, 428] width 1128 height 349
click at [596, 432] on div "All Brands" at bounding box center [631, 435] width 205 height 31
type input "***"
click at [611, 505] on span "DOOBIE SNACKS" at bounding box center [631, 505] width 187 height 15
click at [769, 509] on form "Date Range [DATE] Locations 5Buds - Weyburn Classifications All Classifications…" at bounding box center [992, 428] width 1128 height 349
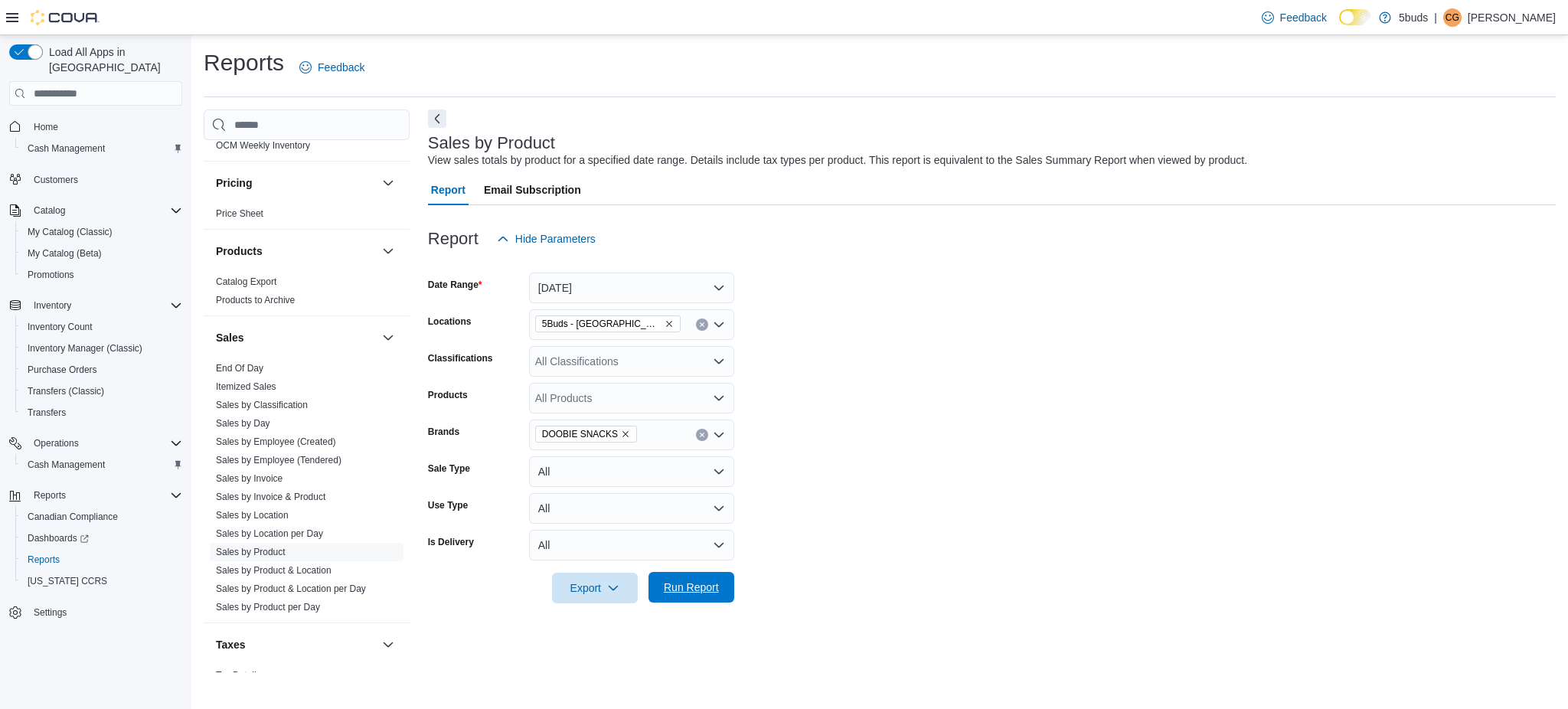
click at [697, 591] on span "Run Report" at bounding box center [691, 587] width 55 height 15
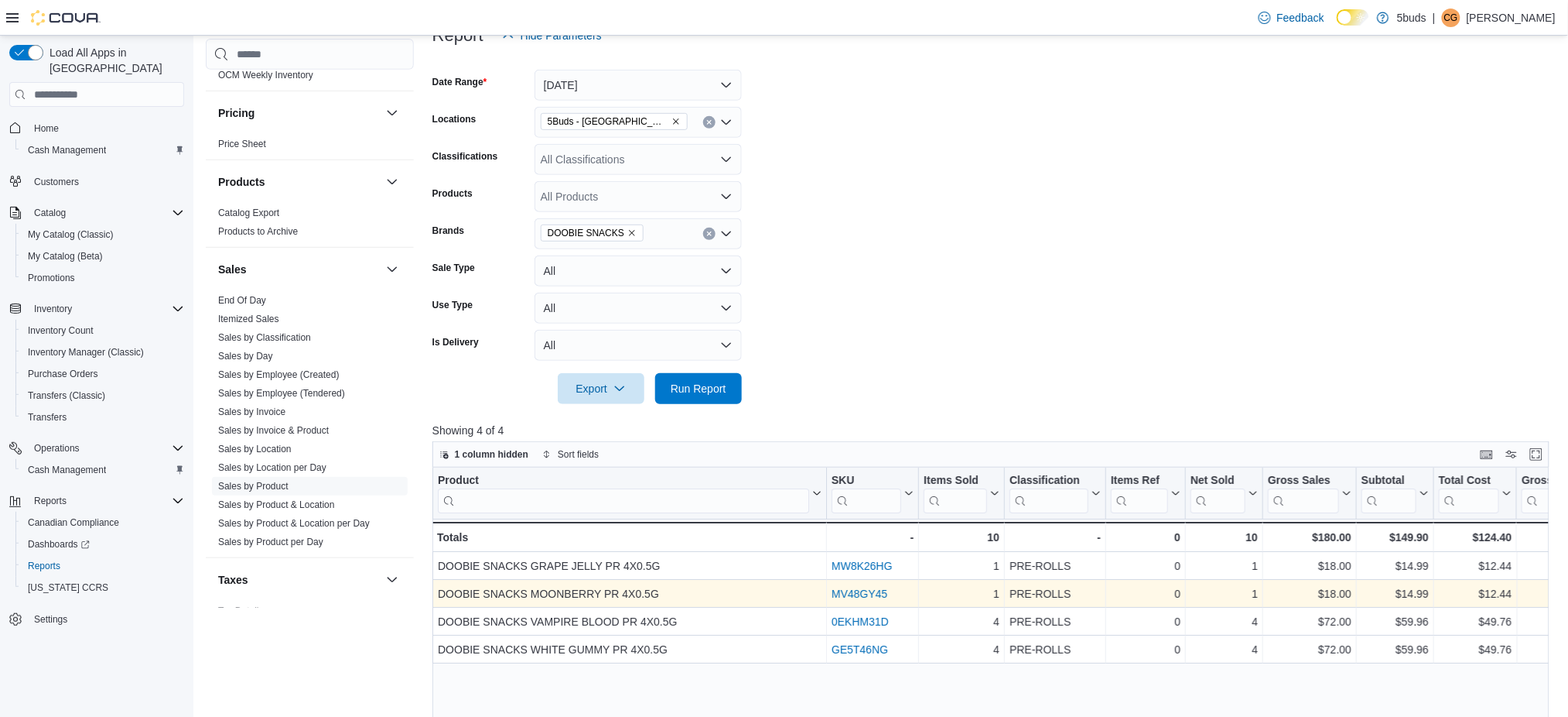
scroll to position [413, 0]
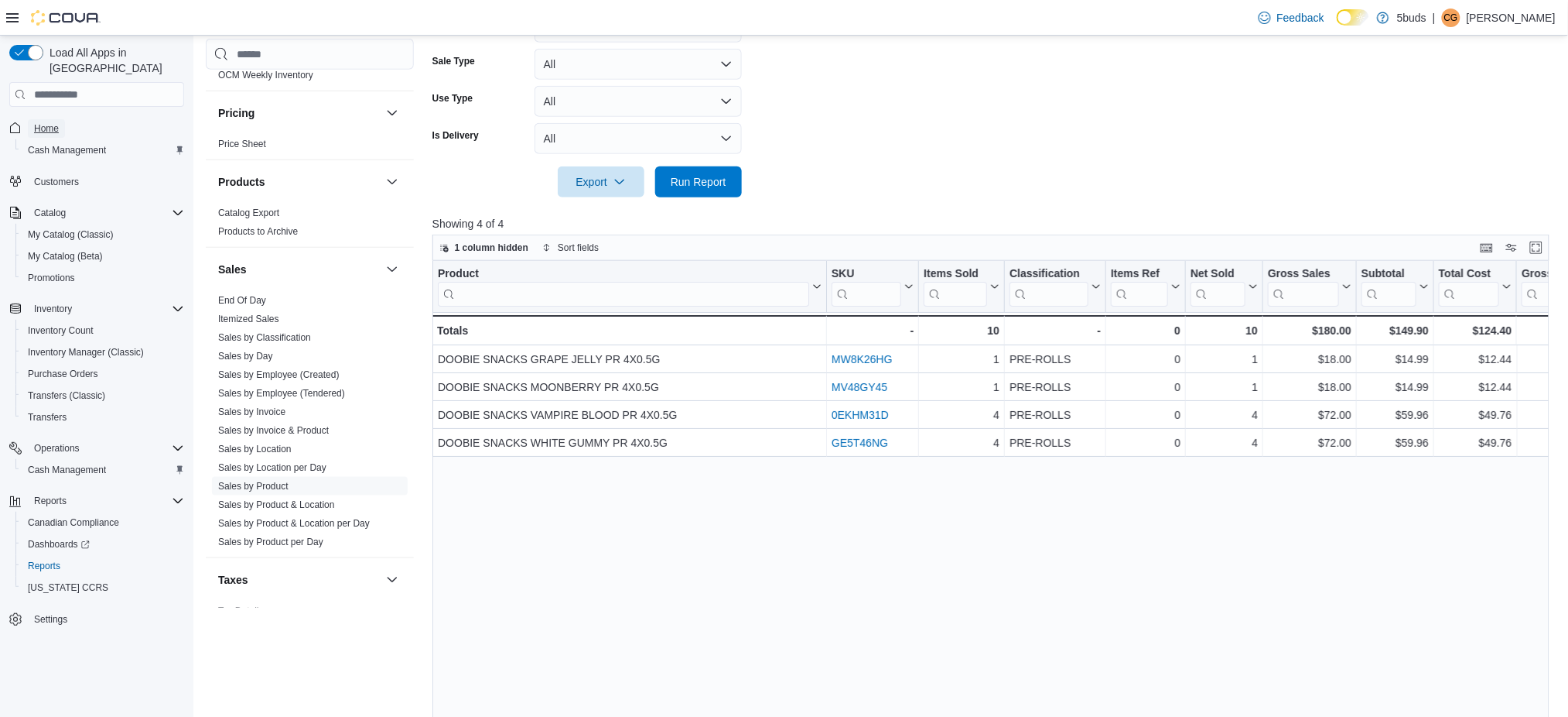
drag, startPoint x: 54, startPoint y: 106, endPoint x: 89, endPoint y: 85, distance: 40.8
click at [54, 122] on span "Home" at bounding box center [47, 128] width 25 height 12
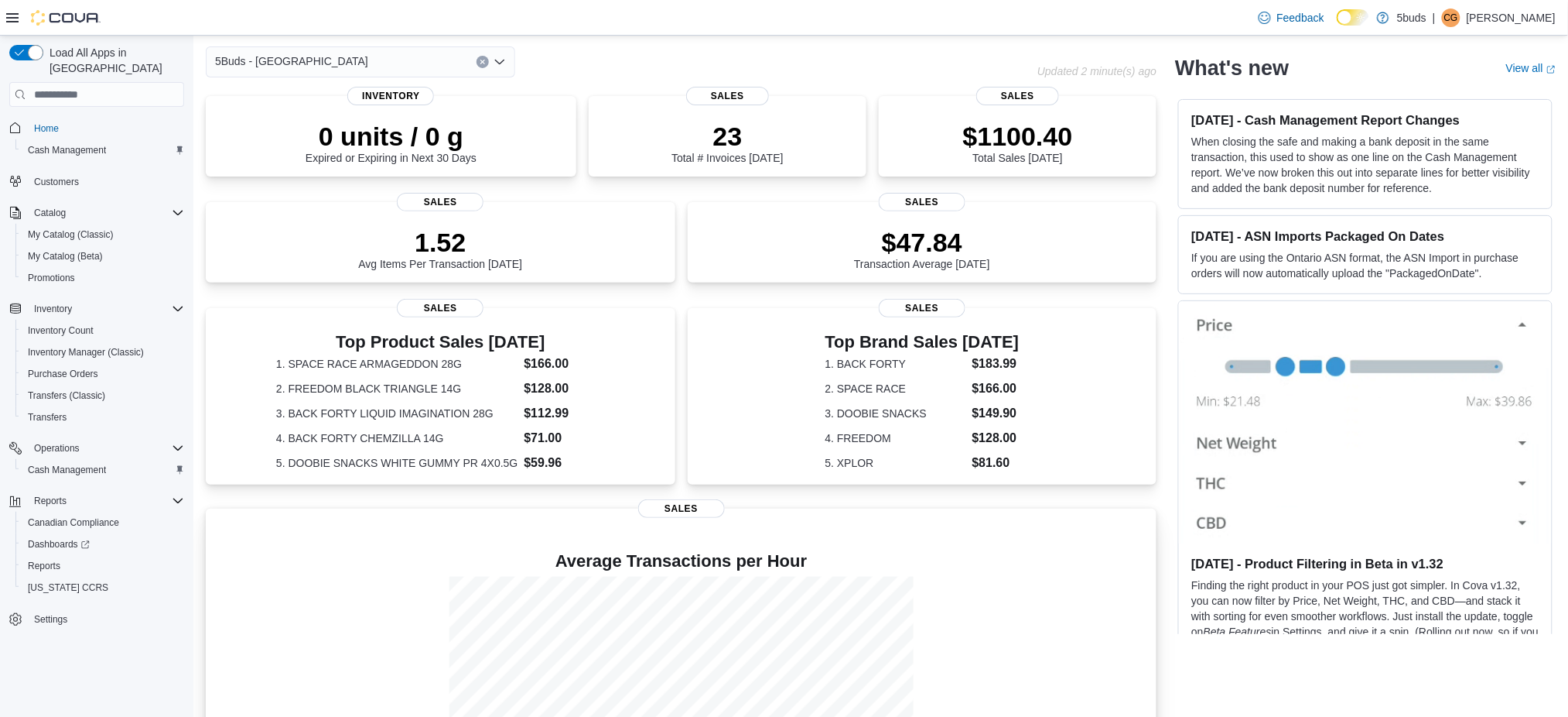
scroll to position [190, 0]
